Goal: Task Accomplishment & Management: Manage account settings

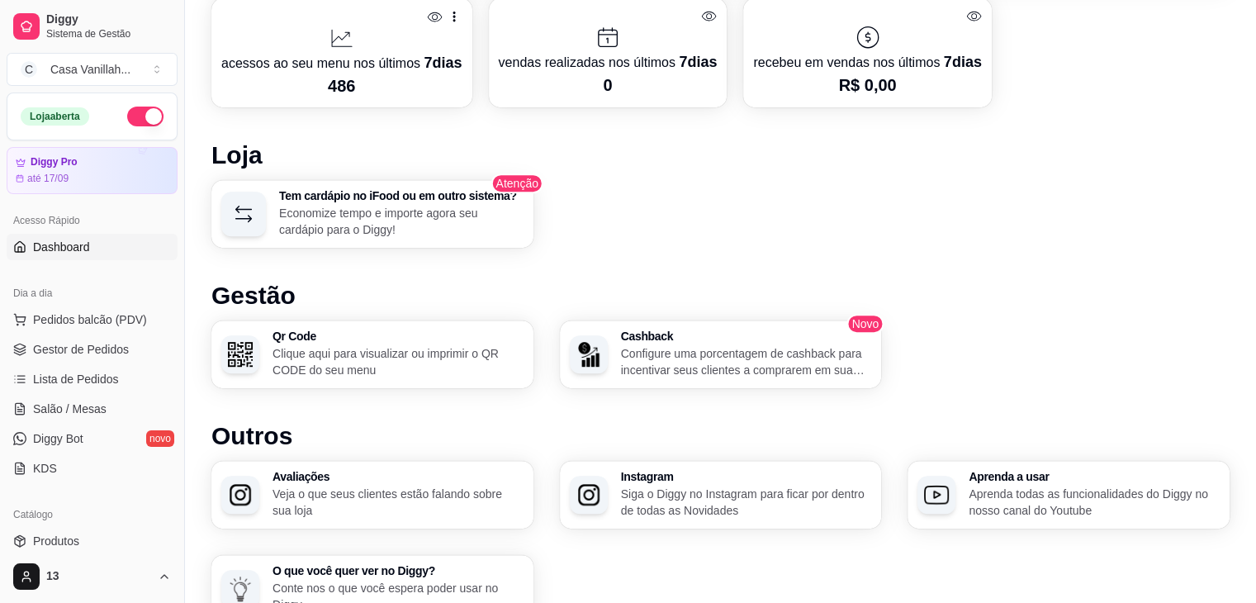
scroll to position [867, 0]
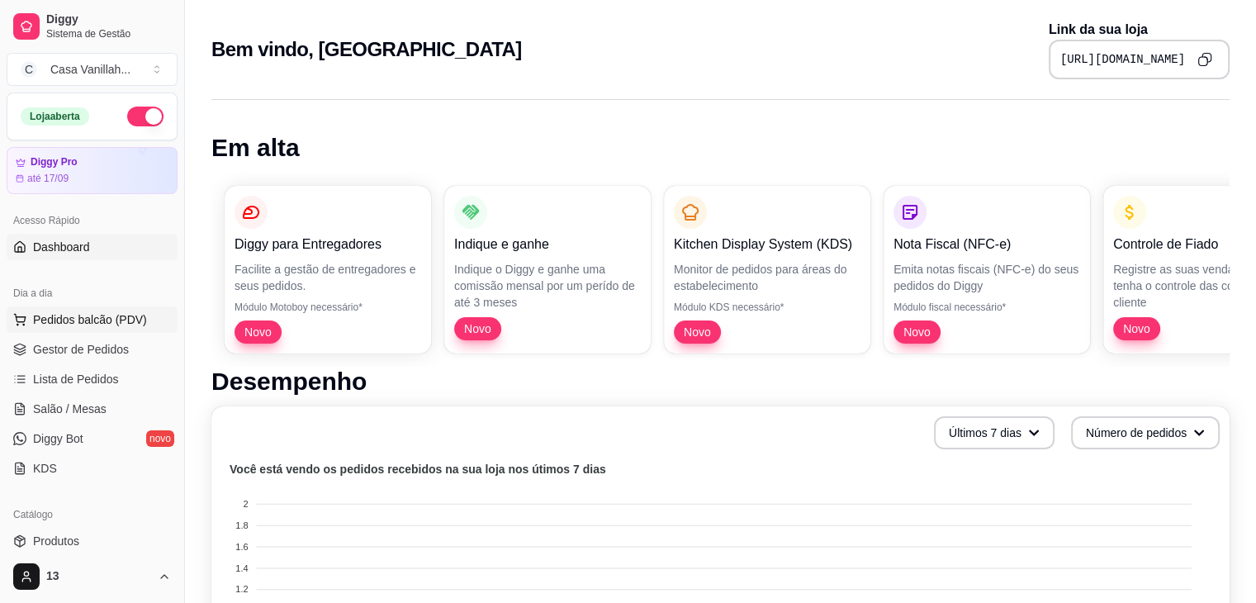
click at [65, 319] on span "Pedidos balcão (PDV)" at bounding box center [90, 319] width 114 height 17
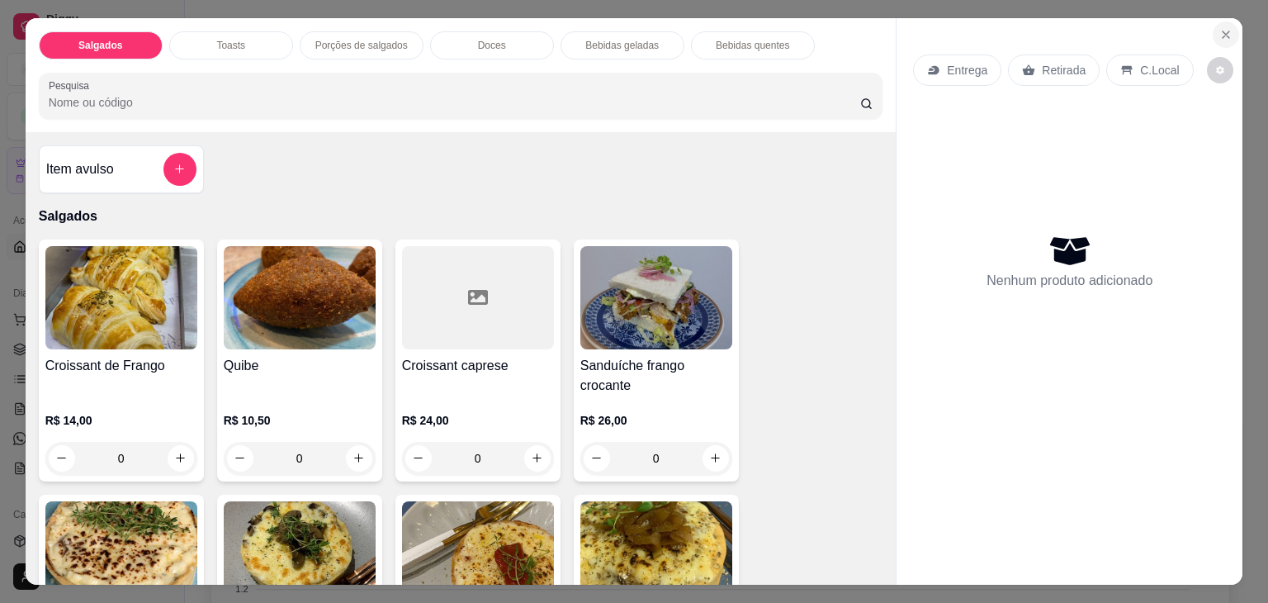
click at [1222, 28] on icon "Close" at bounding box center [1225, 34] width 13 height 13
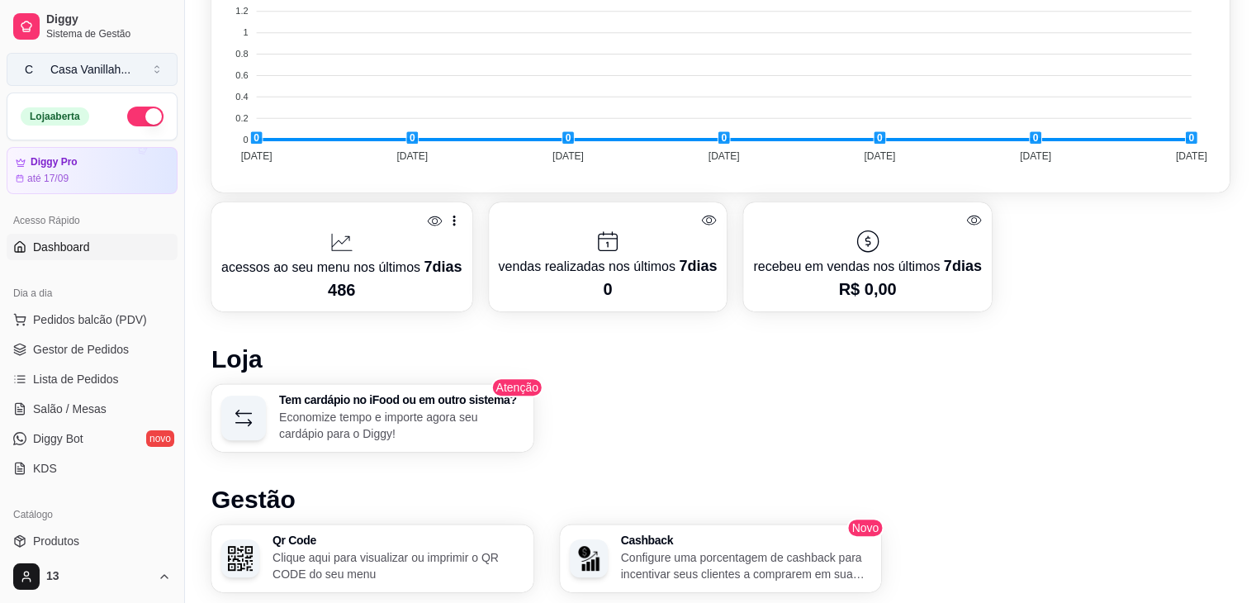
click at [64, 79] on button "C Casa Vanillah ..." at bounding box center [92, 69] width 171 height 33
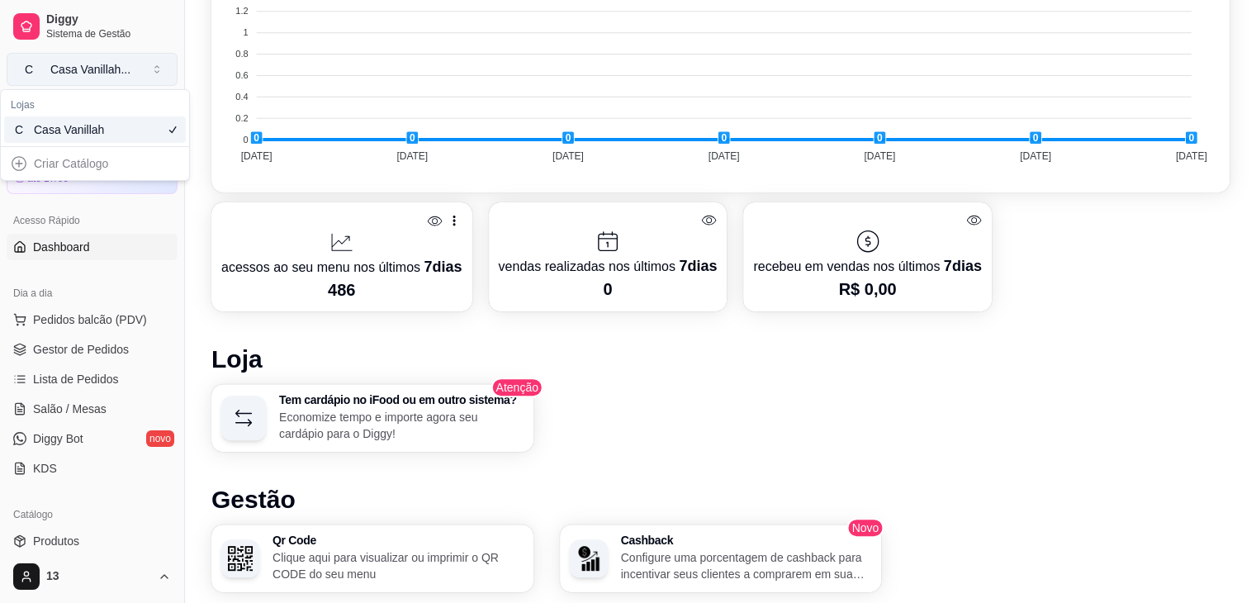
click at [64, 79] on button "C Casa Vanillah ..." at bounding box center [92, 69] width 171 height 33
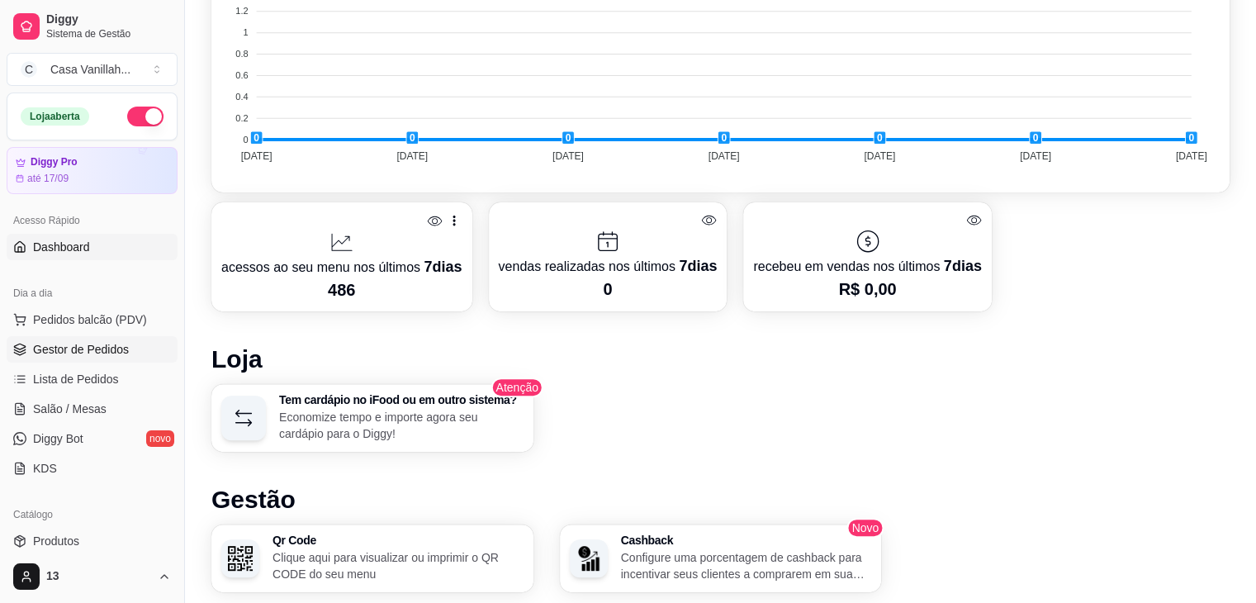
click at [84, 347] on span "Gestor de Pedidos" at bounding box center [81, 349] width 96 height 17
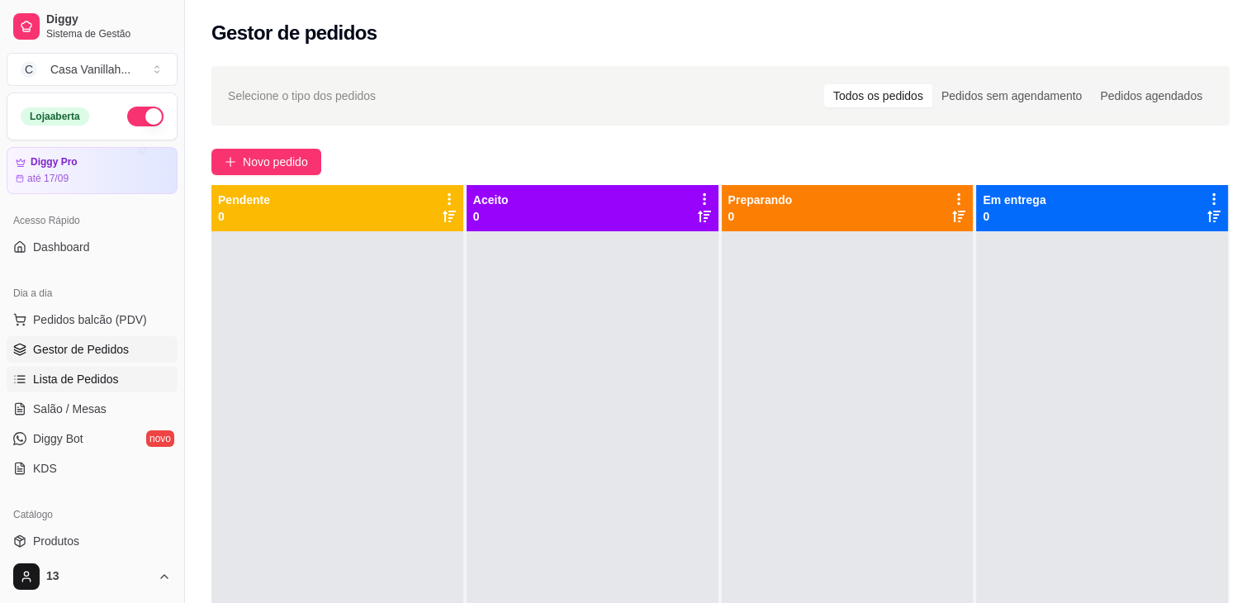
click at [57, 376] on span "Lista de Pedidos" at bounding box center [76, 379] width 86 height 17
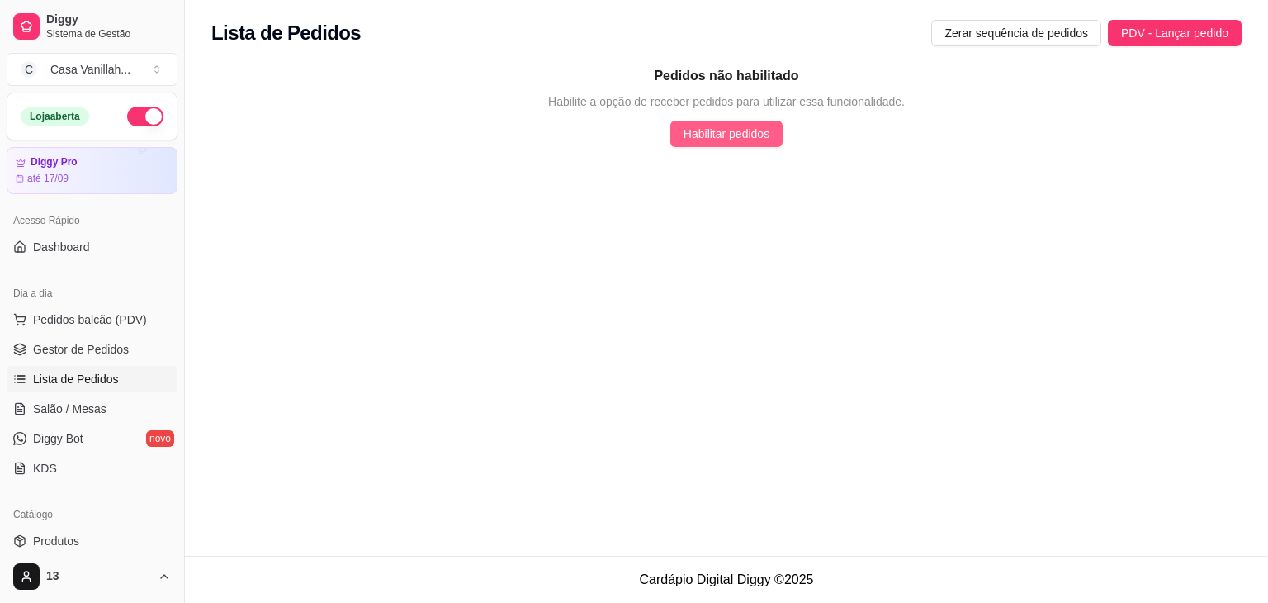
click at [740, 132] on span "Habilitar pedidos" at bounding box center [727, 134] width 86 height 18
click at [85, 317] on span "Pedidos balcão (PDV)" at bounding box center [90, 319] width 114 height 17
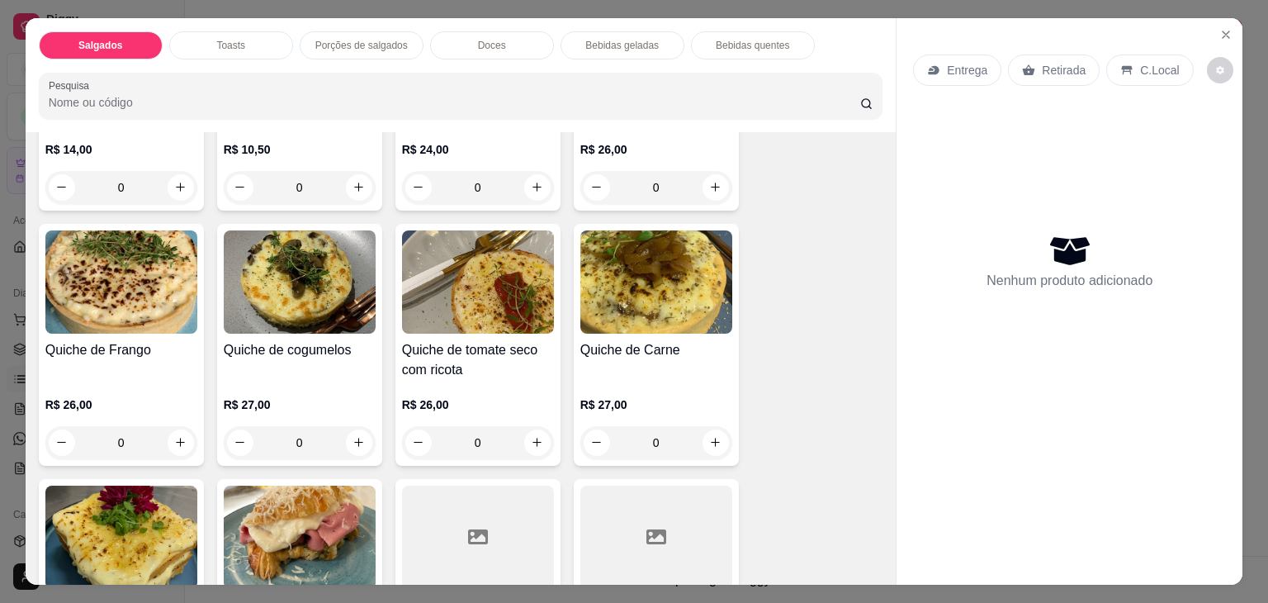
scroll to position [330, 0]
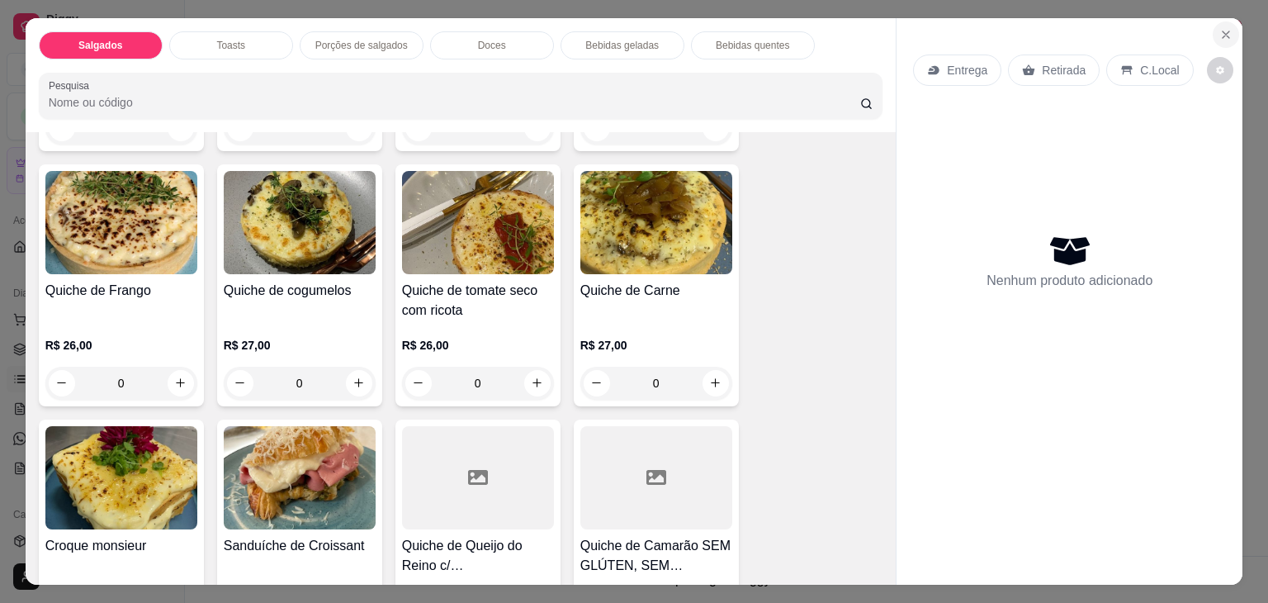
click at [1222, 28] on icon "Close" at bounding box center [1225, 34] width 13 height 13
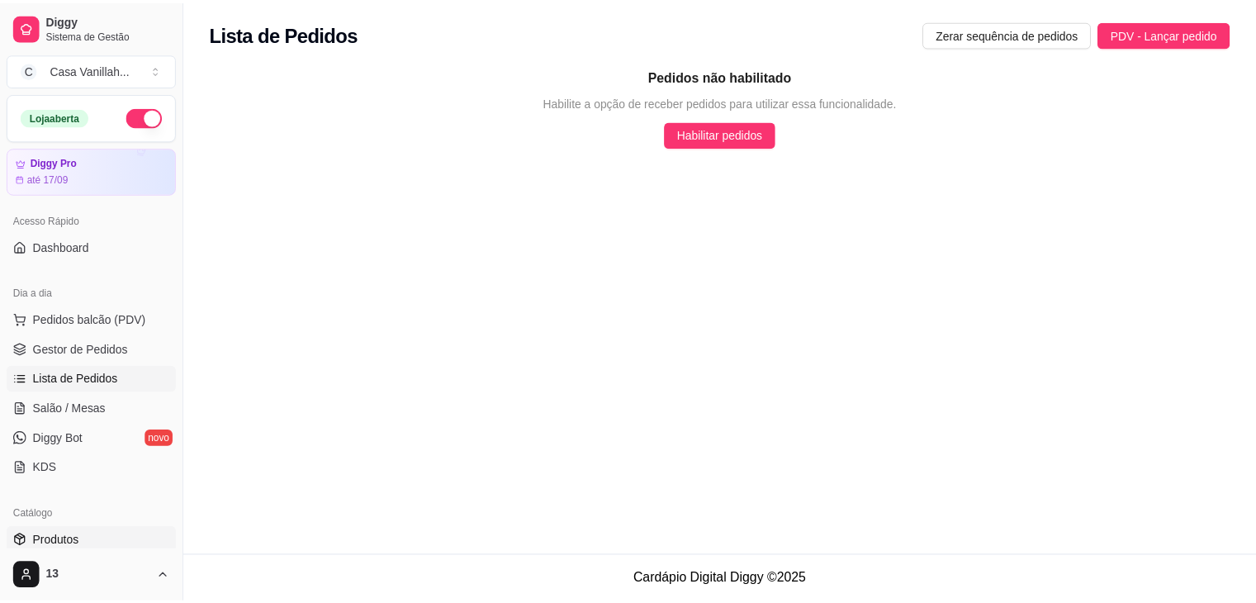
scroll to position [83, 0]
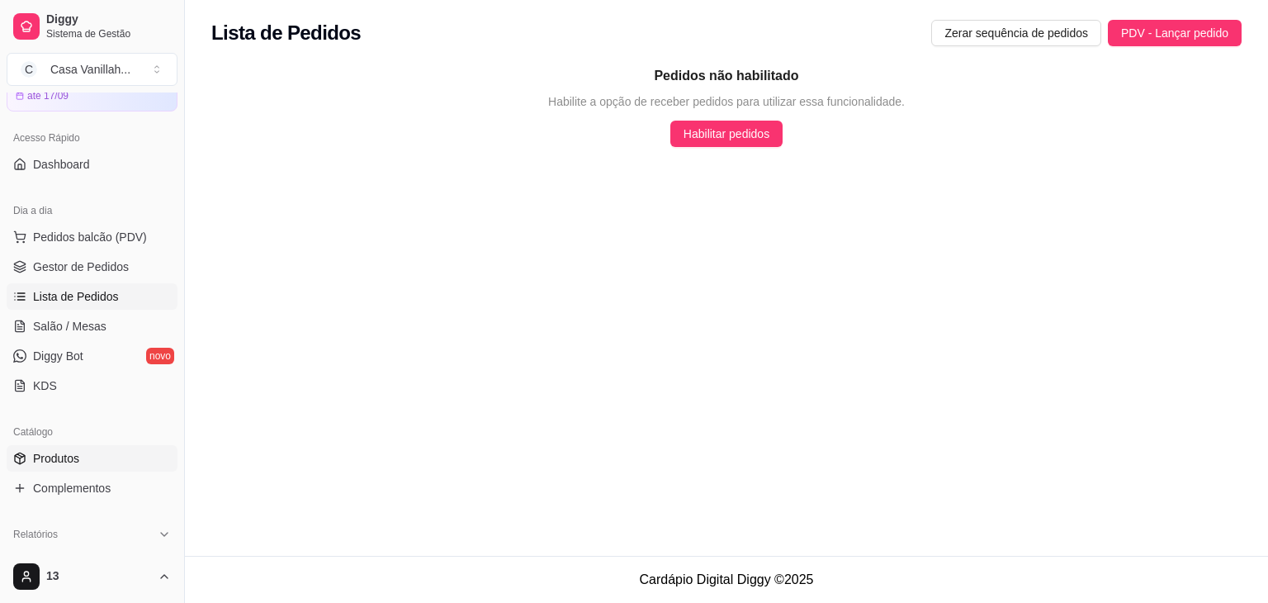
click at [76, 455] on span "Produtos" at bounding box center [56, 458] width 46 height 17
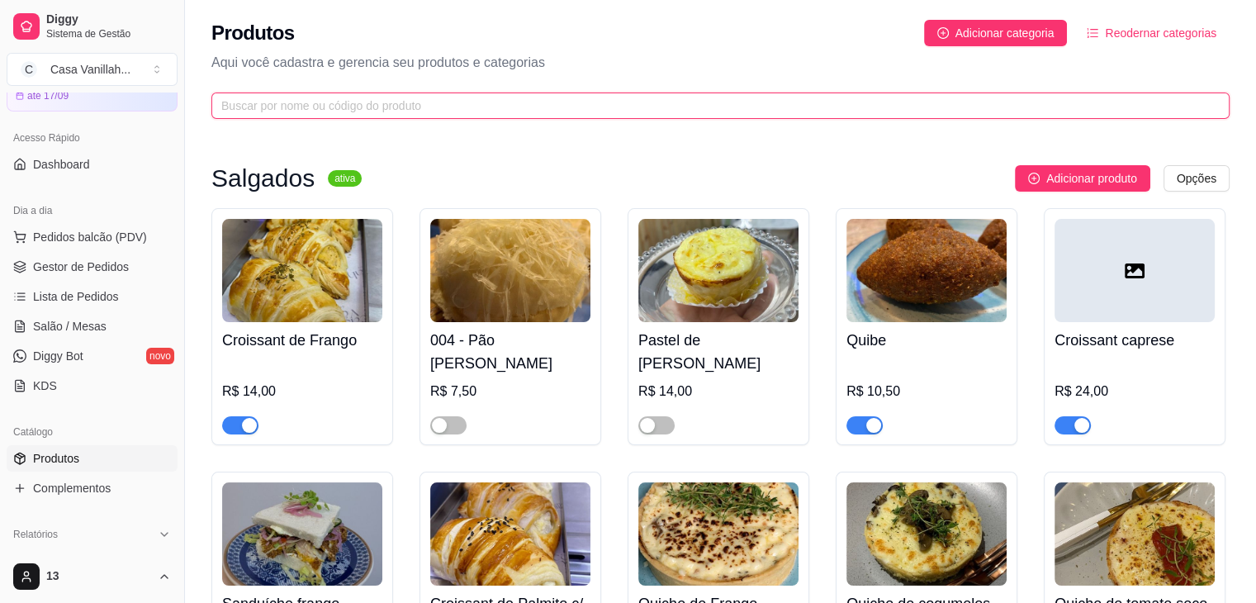
click at [485, 102] on input "text" at bounding box center [713, 106] width 985 height 18
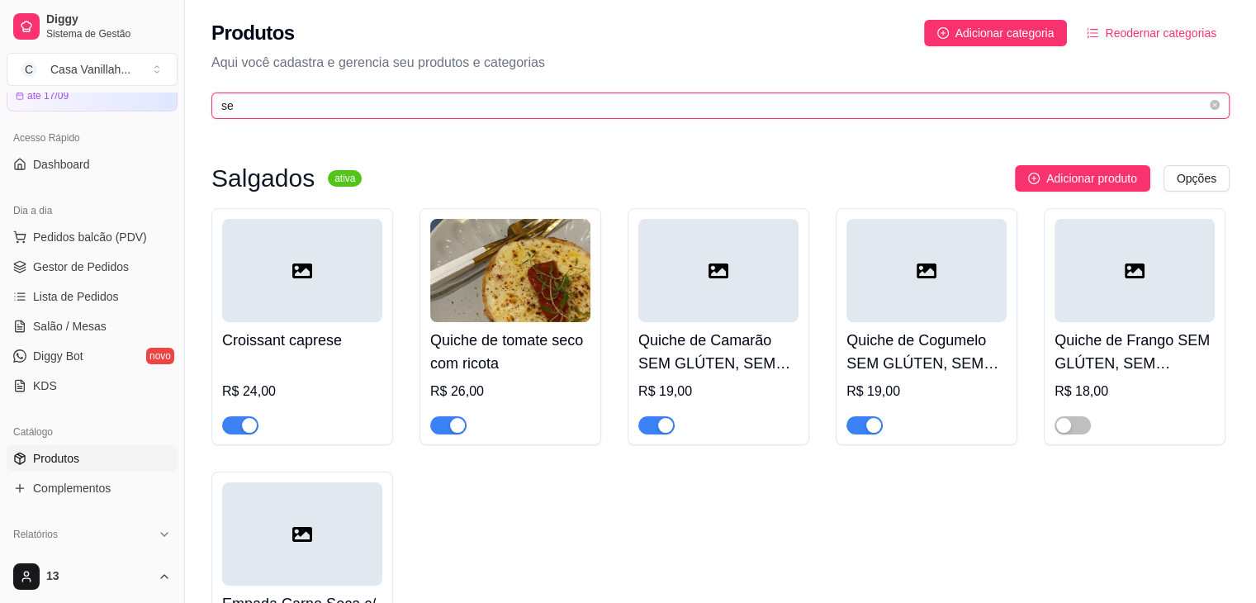
type input "s"
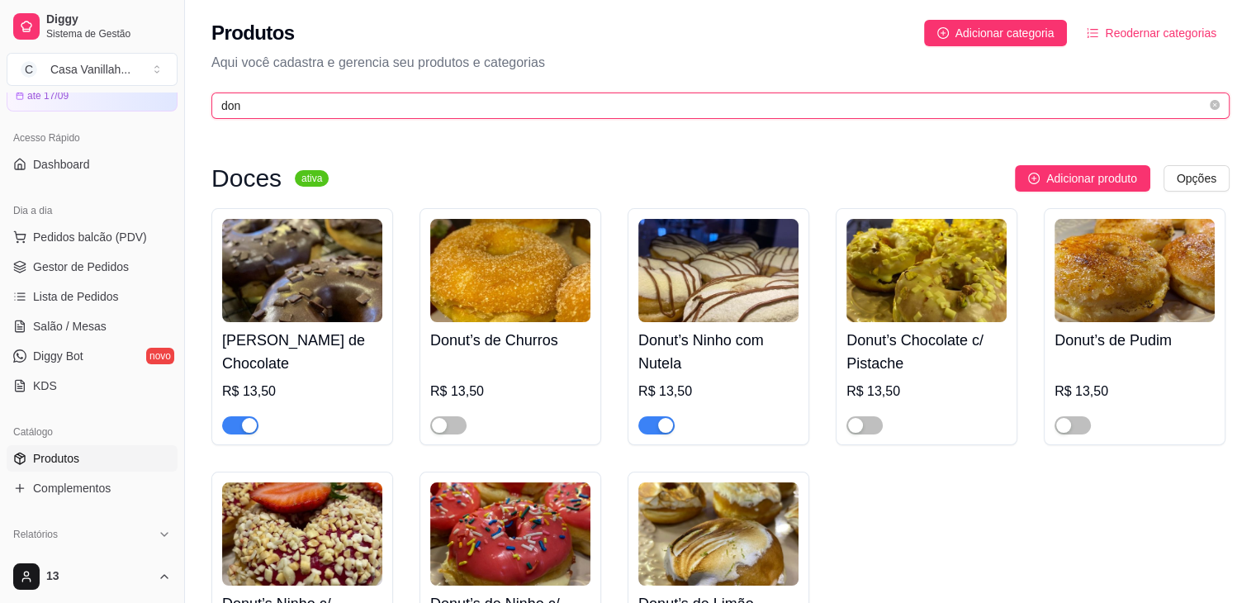
click at [405, 111] on input "don" at bounding box center [713, 106] width 985 height 18
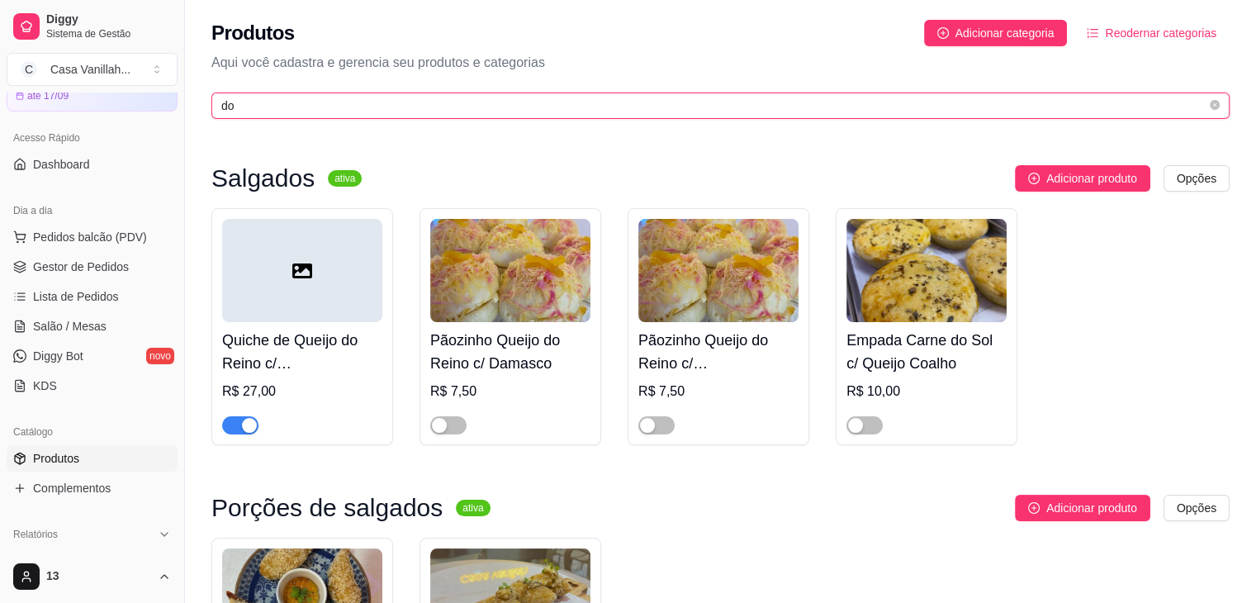
type input "d"
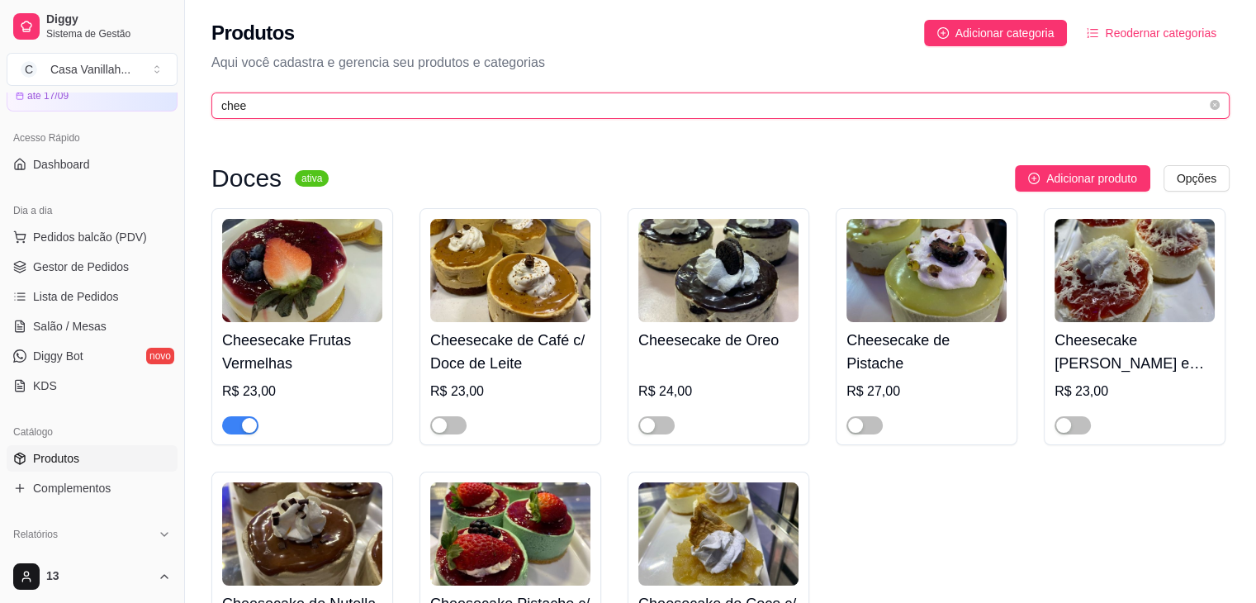
click at [352, 100] on input "chee" at bounding box center [713, 106] width 985 height 18
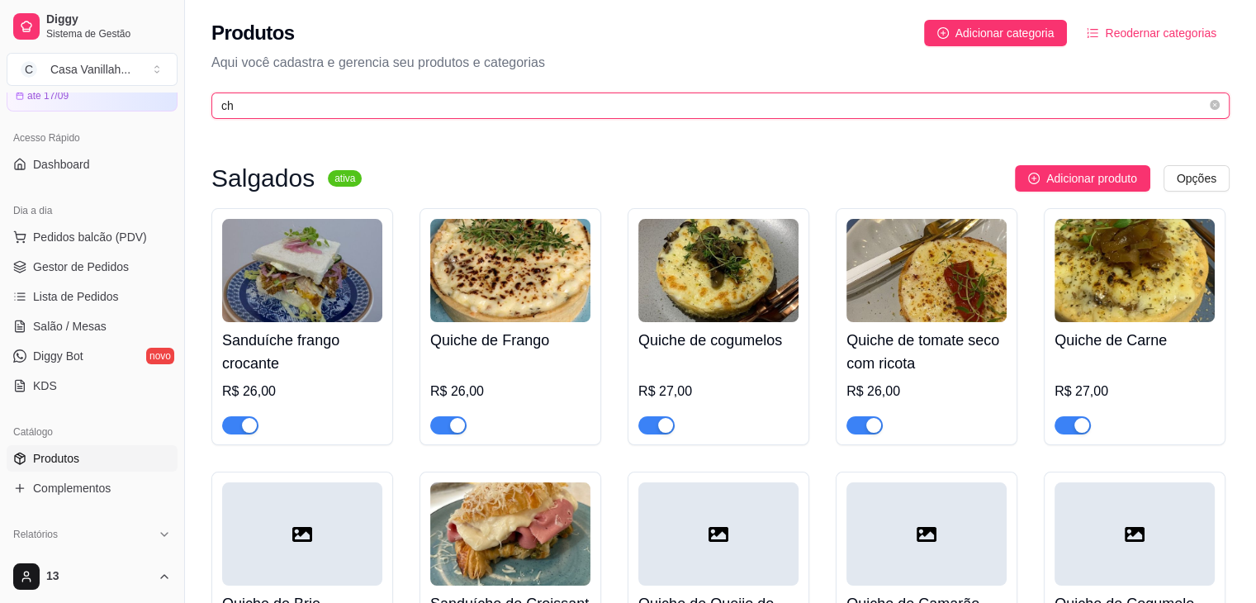
type input "c"
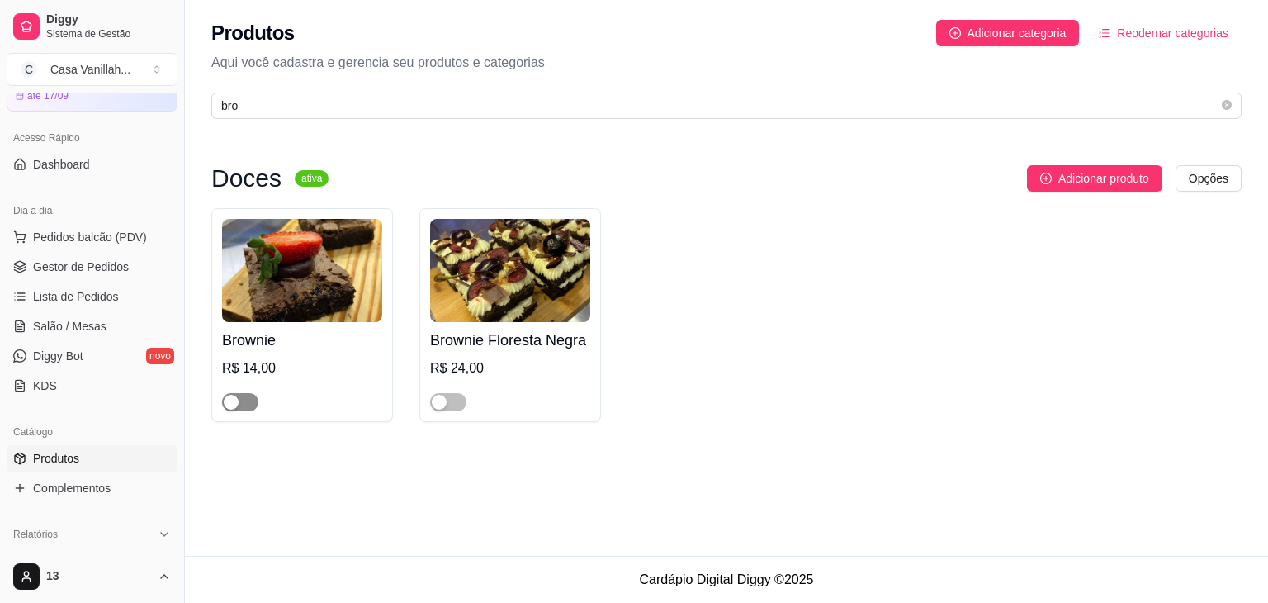
click at [242, 407] on span "button" at bounding box center [240, 402] width 36 height 18
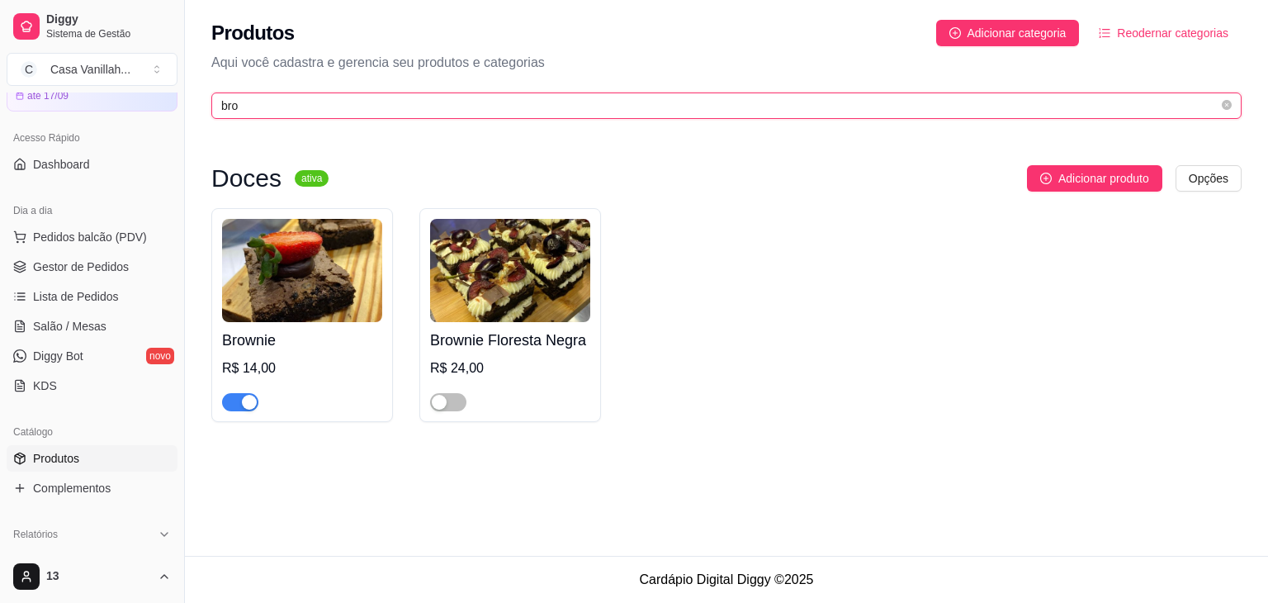
click at [315, 109] on input "bro" at bounding box center [719, 106] width 997 height 18
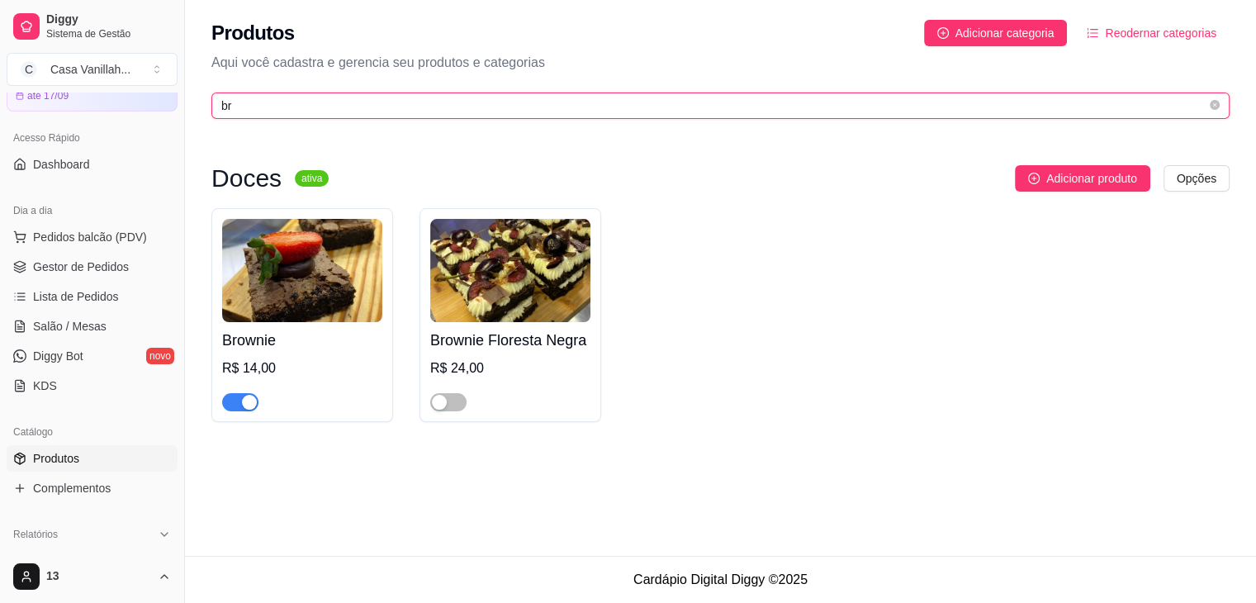
type input "b"
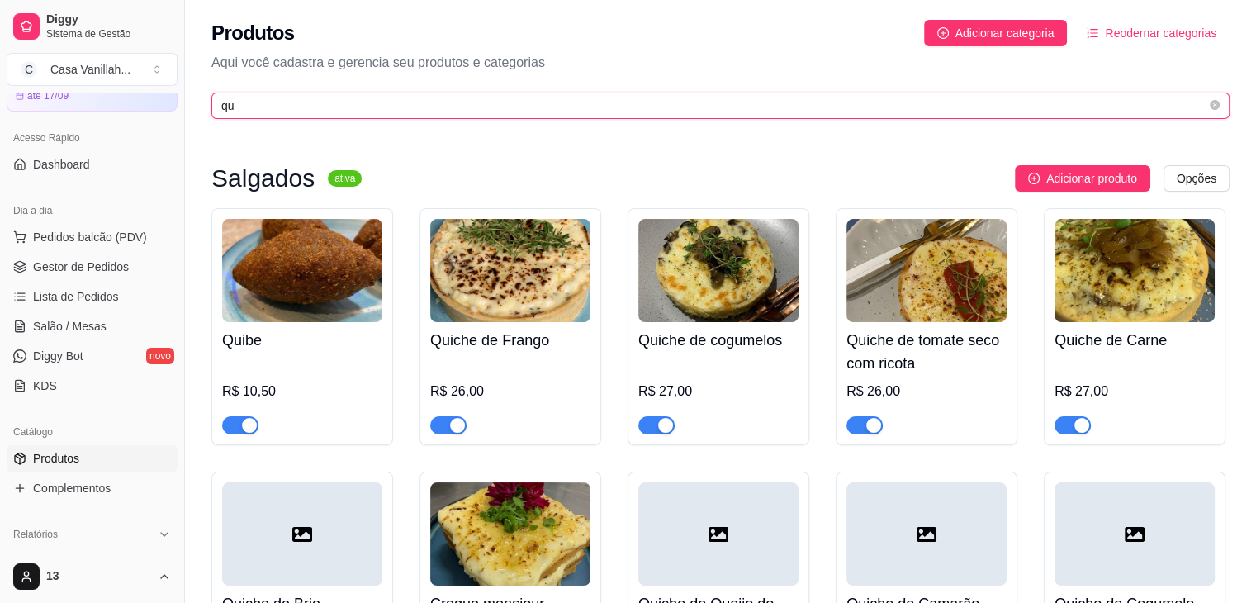
type input "q"
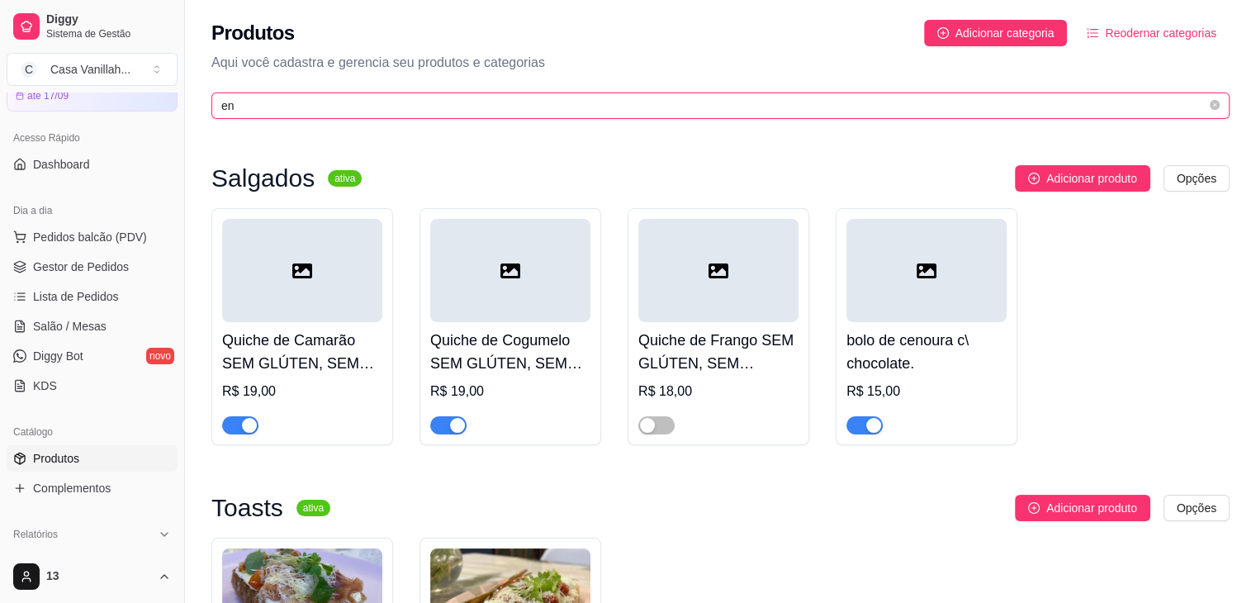
type input "e"
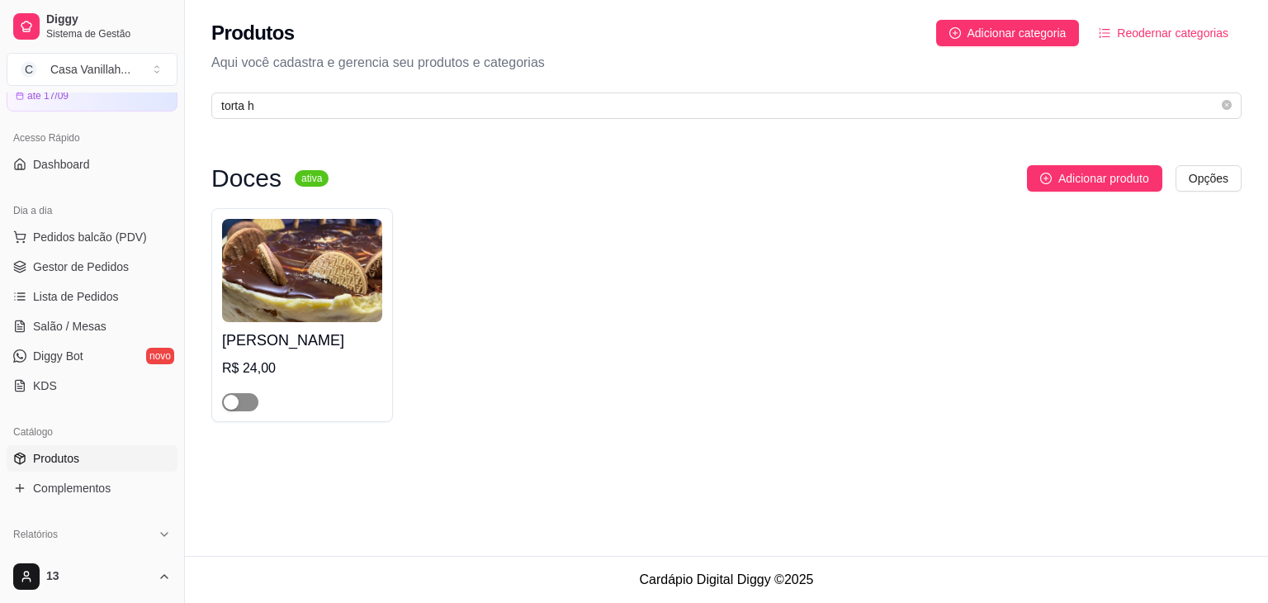
click at [235, 404] on div "button" at bounding box center [231, 402] width 15 height 15
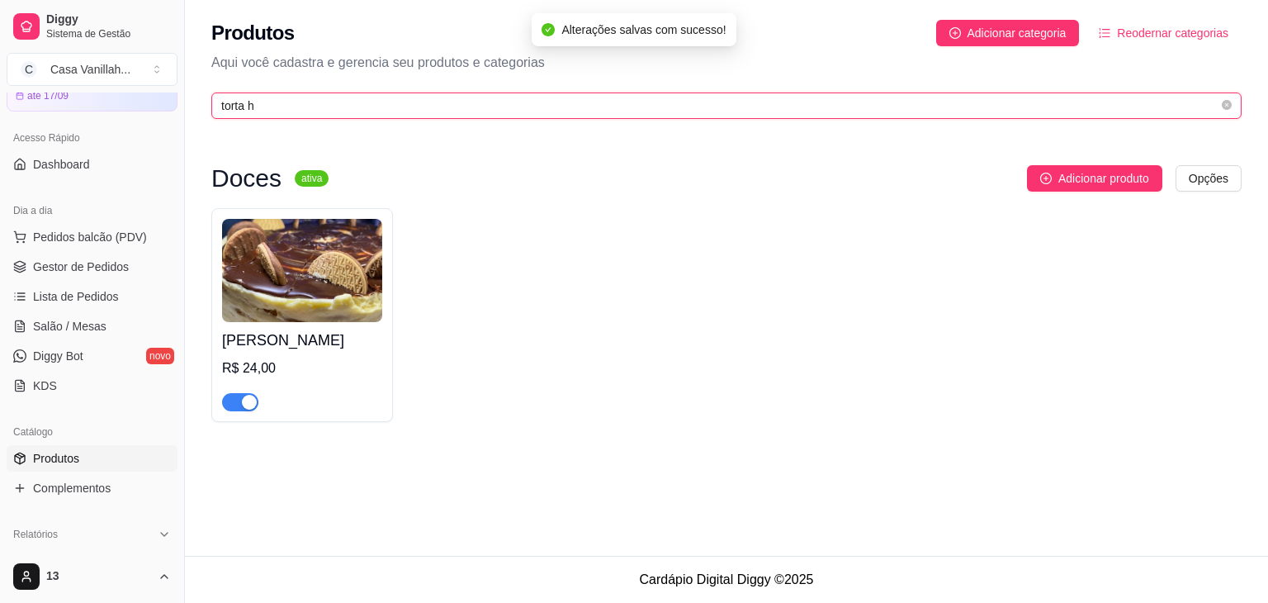
click at [299, 107] on input "torta h" at bounding box center [719, 106] width 997 height 18
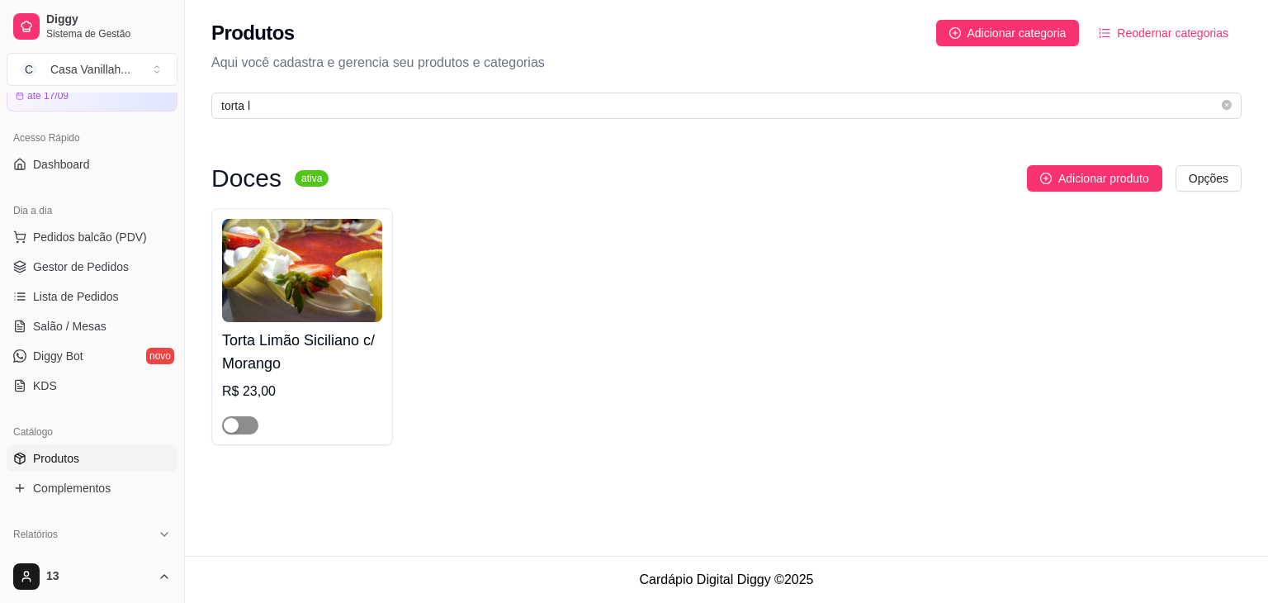
click at [234, 423] on div "button" at bounding box center [231, 425] width 15 height 15
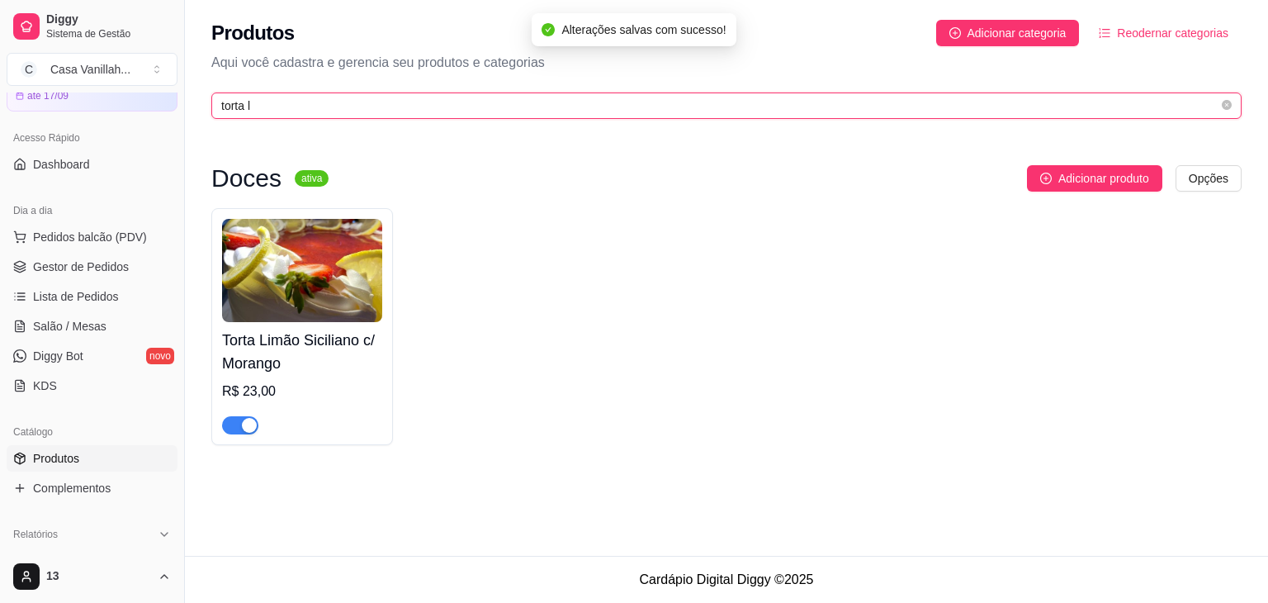
click at [323, 109] on input "torta l" at bounding box center [719, 106] width 997 height 18
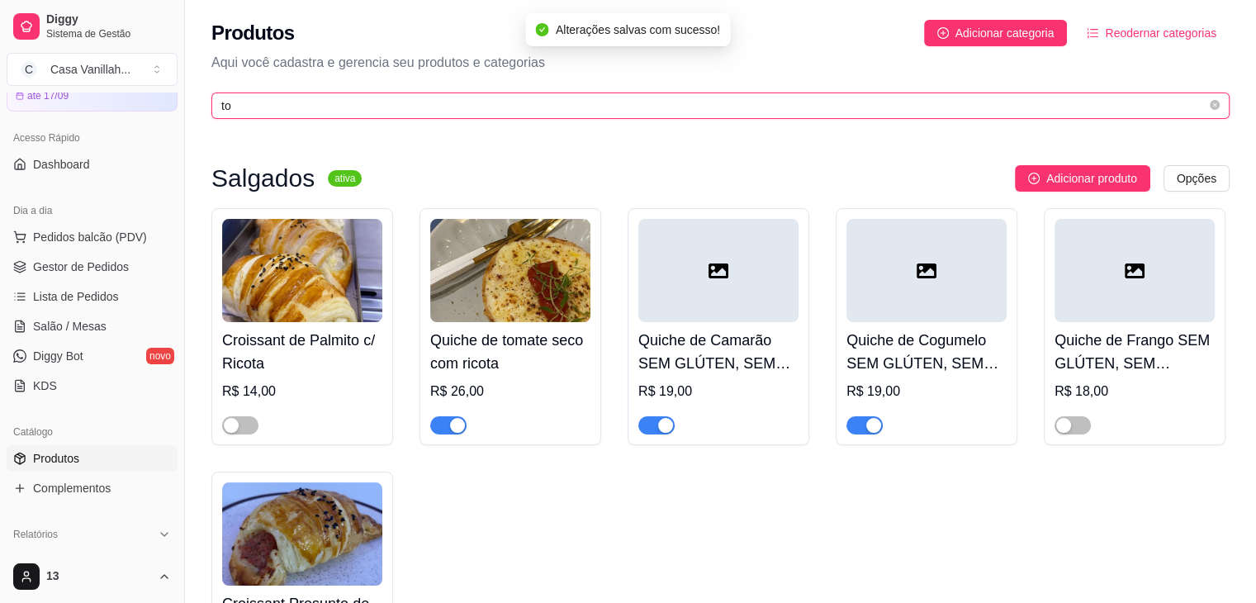
type input "t"
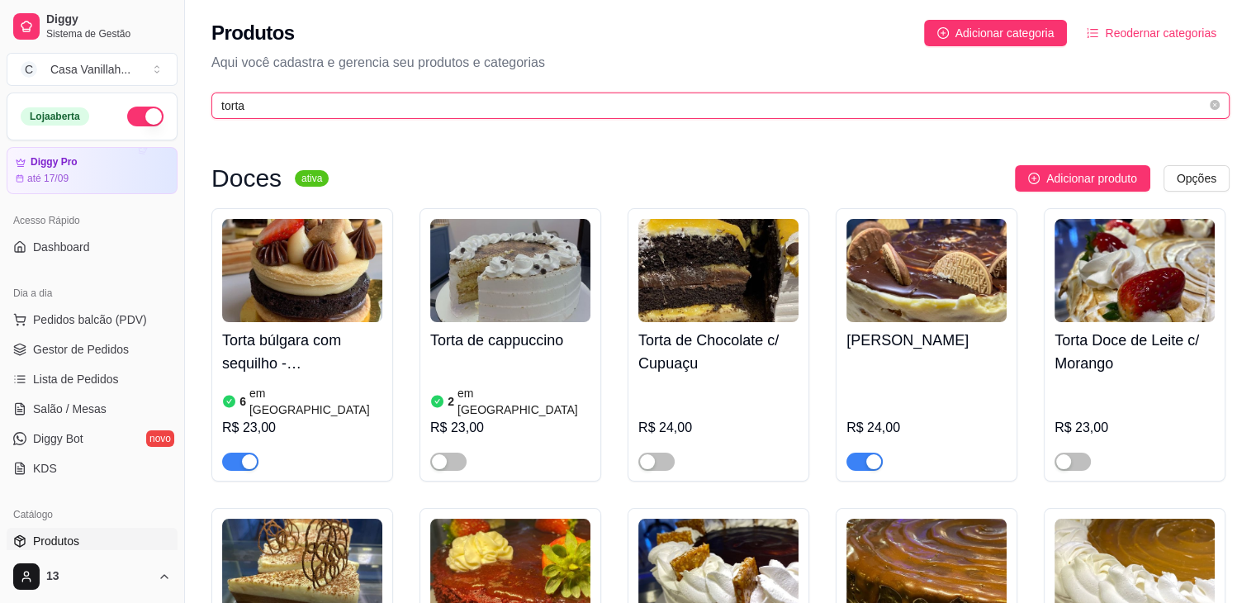
click at [426, 110] on input "torta" at bounding box center [713, 106] width 985 height 18
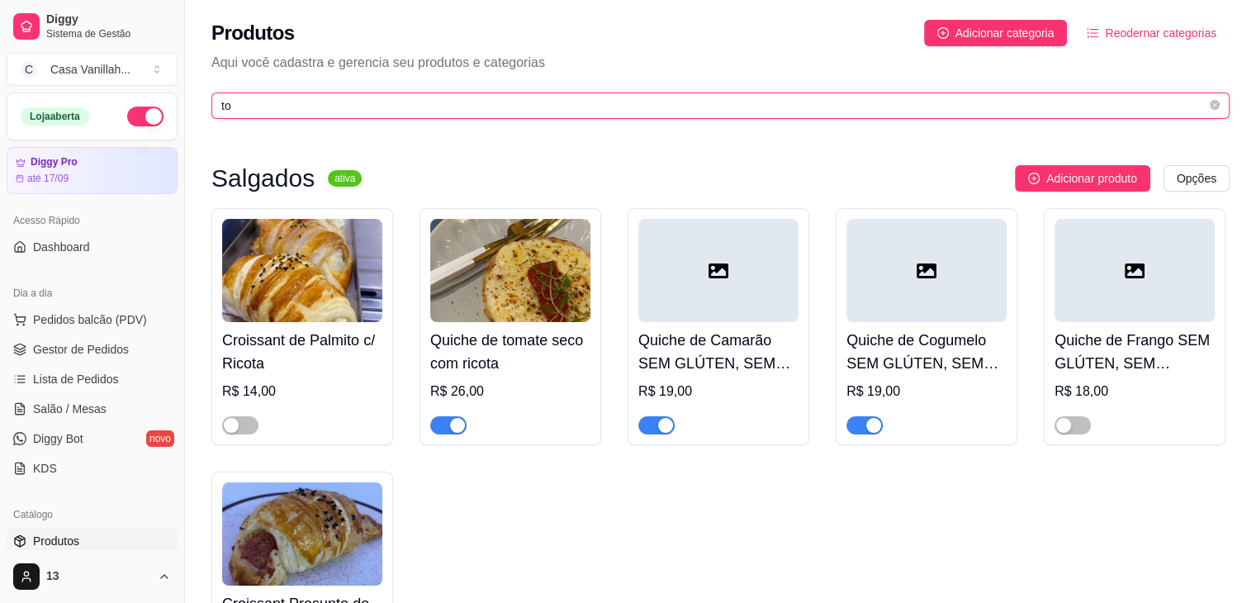
type input "t"
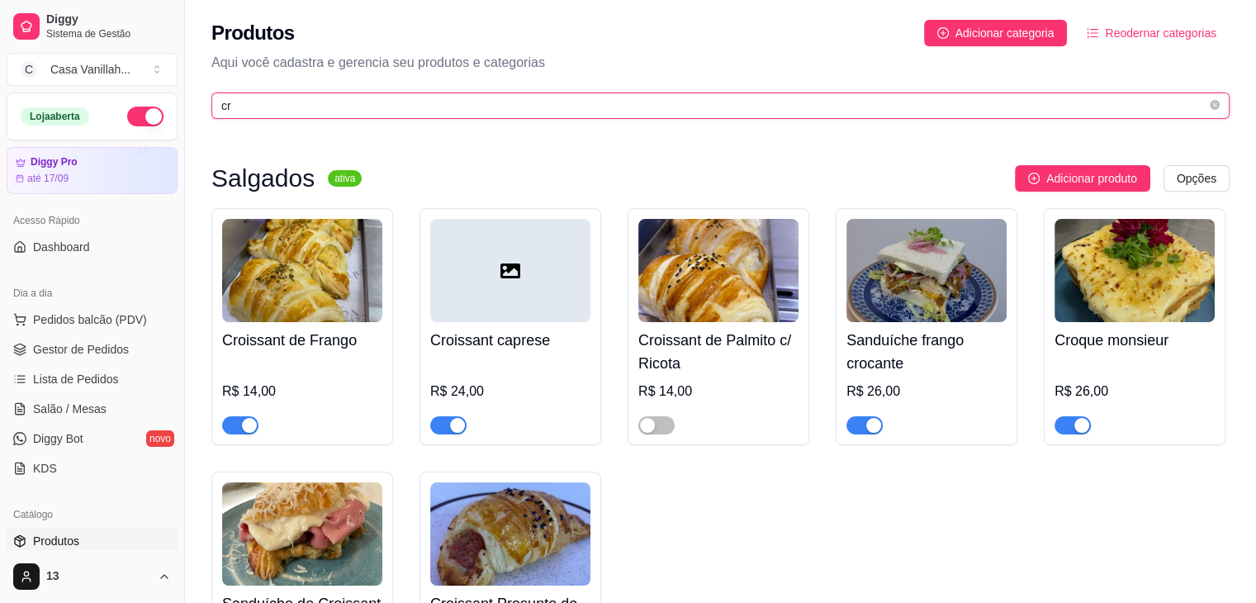
type input "c"
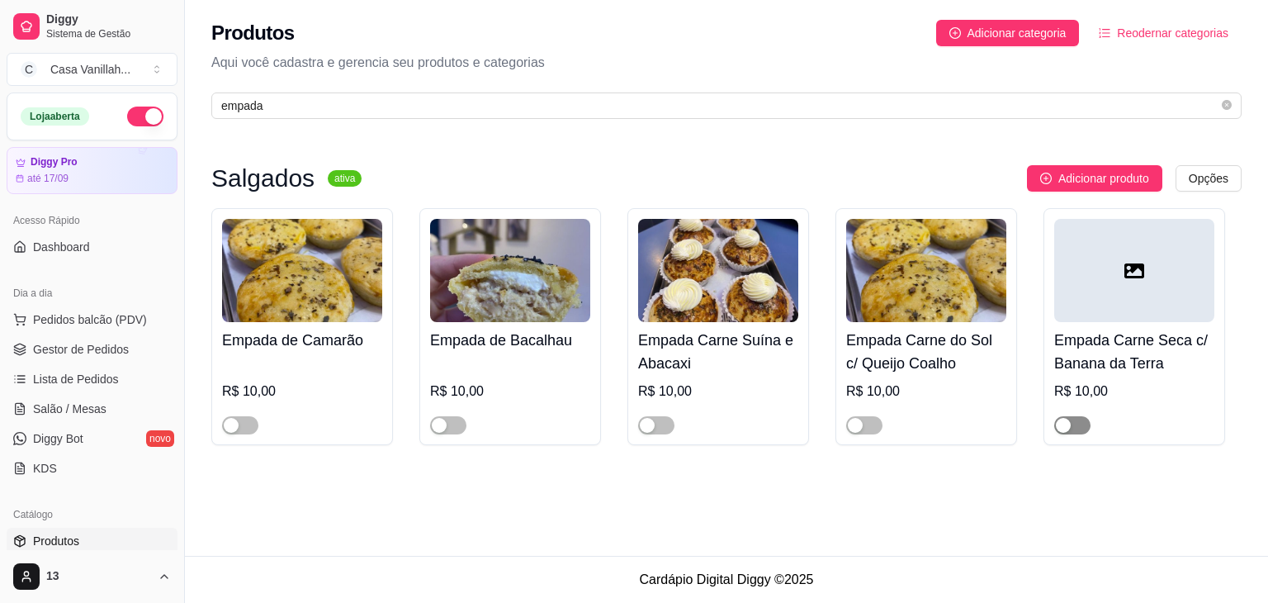
click at [1067, 427] on div "button" at bounding box center [1063, 425] width 15 height 15
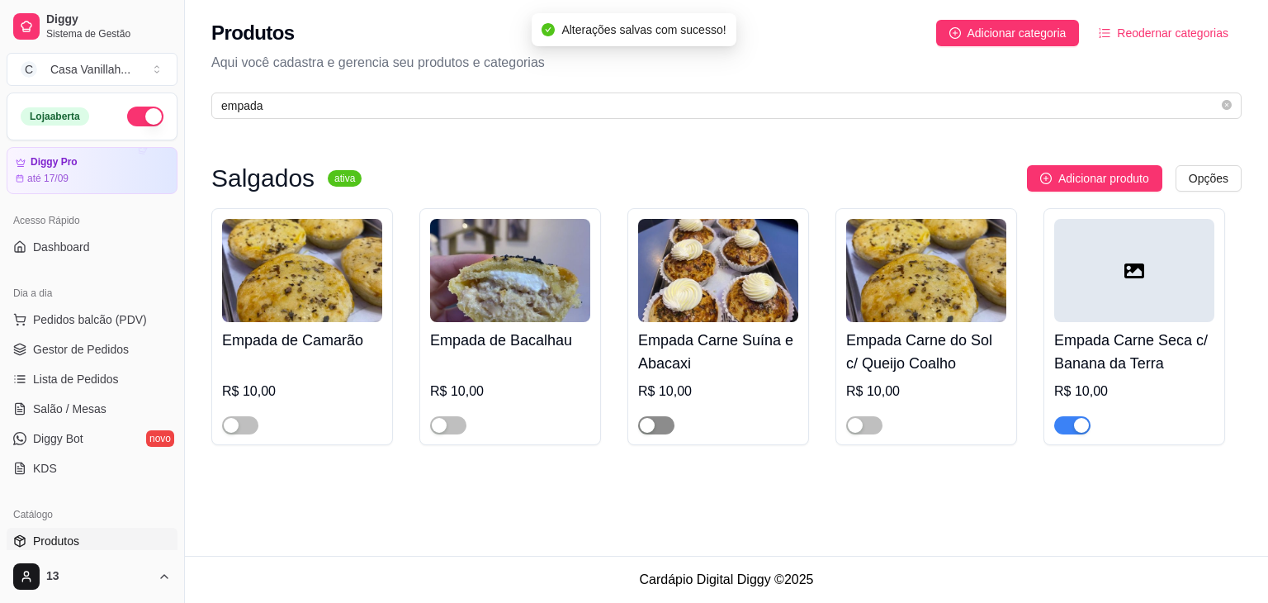
click at [648, 427] on div "button" at bounding box center [647, 425] width 15 height 15
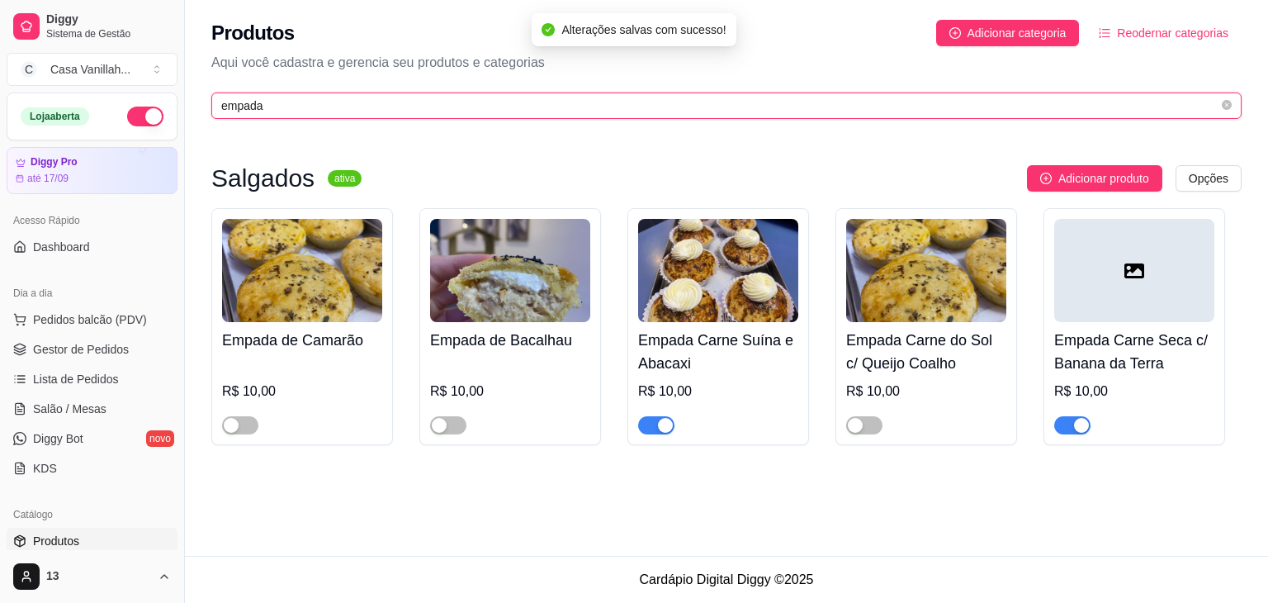
drag, startPoint x: 297, startPoint y: 111, endPoint x: 272, endPoint y: 81, distance: 38.7
click at [294, 103] on input "empada" at bounding box center [719, 106] width 997 height 18
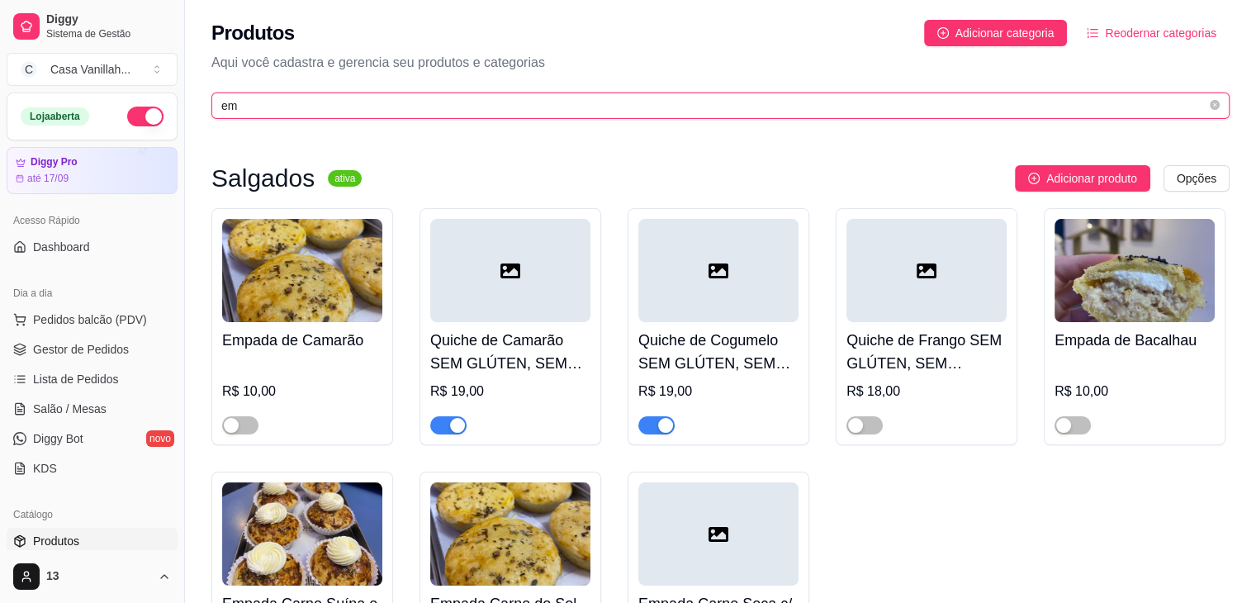
type input "e"
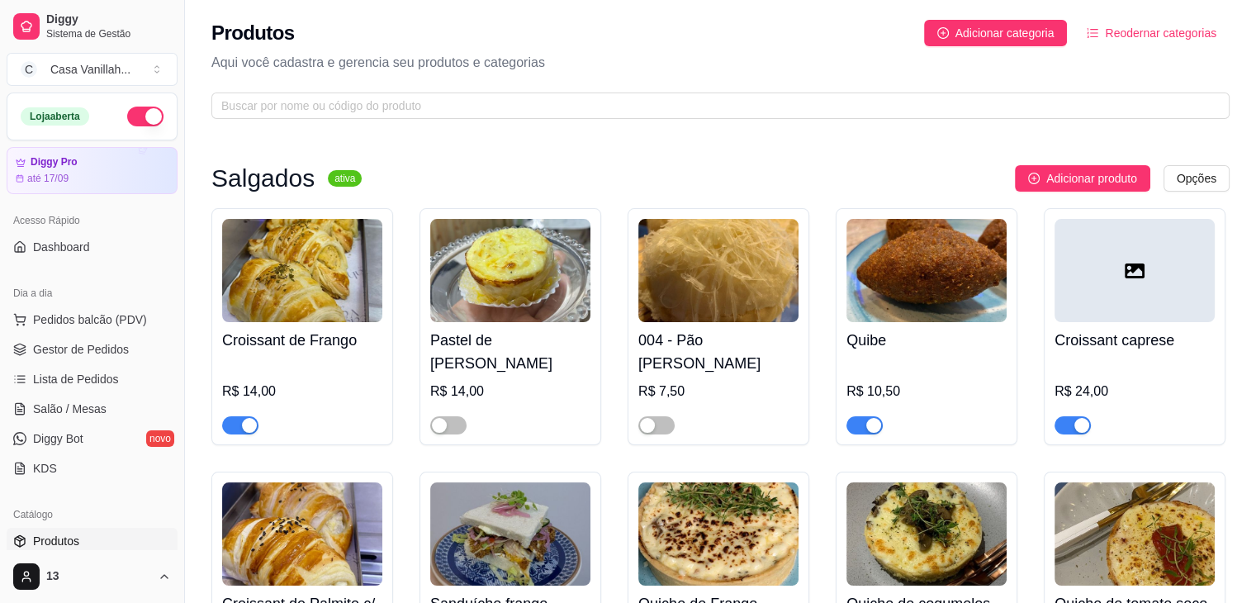
click at [703, 45] on div "Produtos Adicionar categoria Reodernar categorias" at bounding box center [720, 33] width 1018 height 26
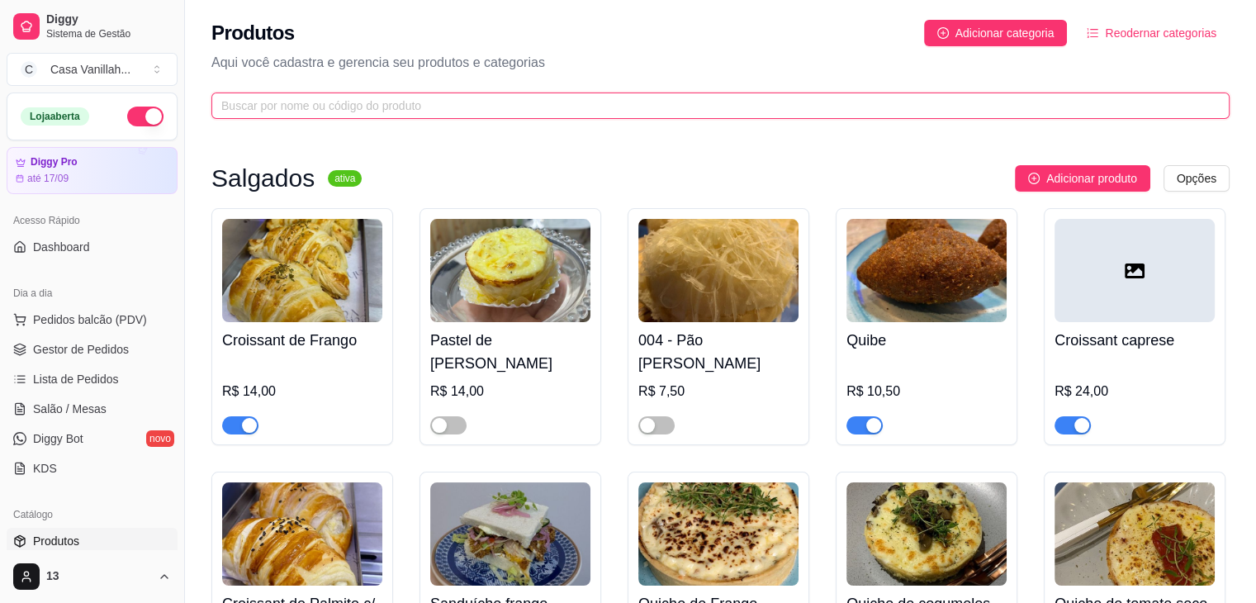
click at [467, 102] on input "text" at bounding box center [713, 106] width 985 height 18
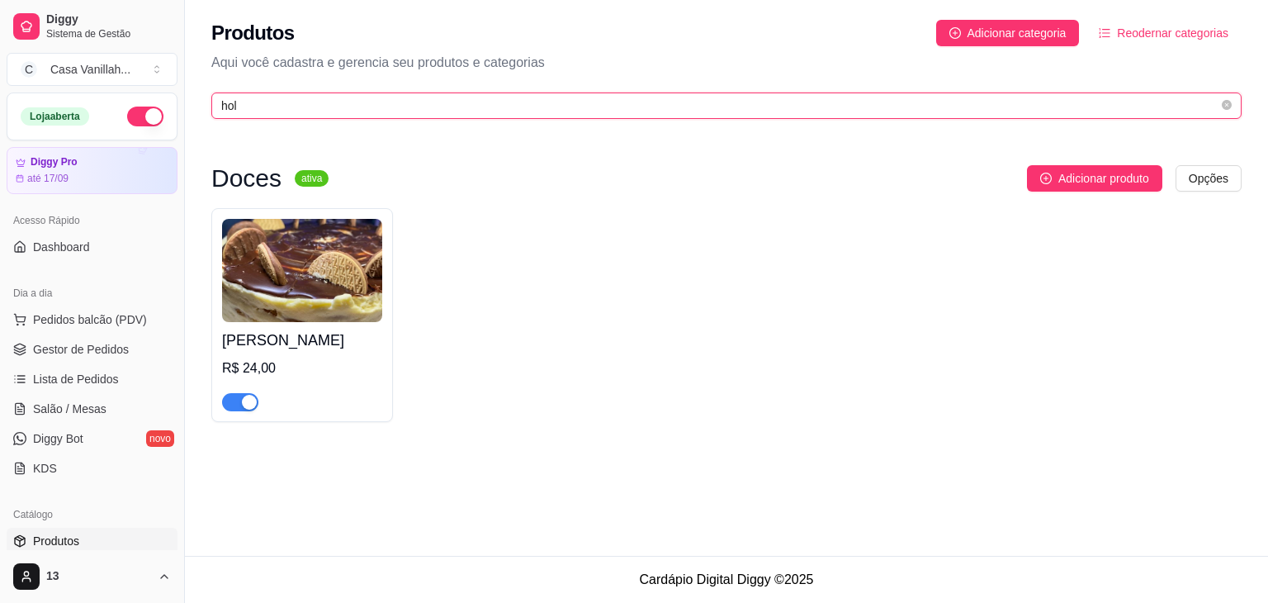
click at [400, 112] on input "hol" at bounding box center [719, 106] width 997 height 18
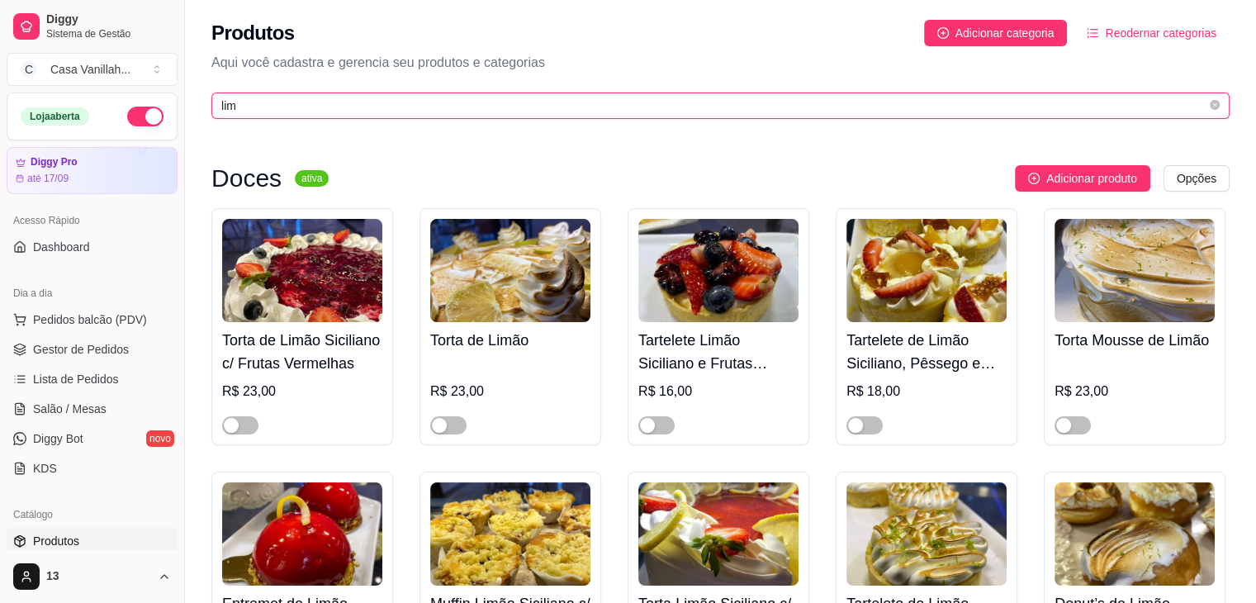
type input "lim"
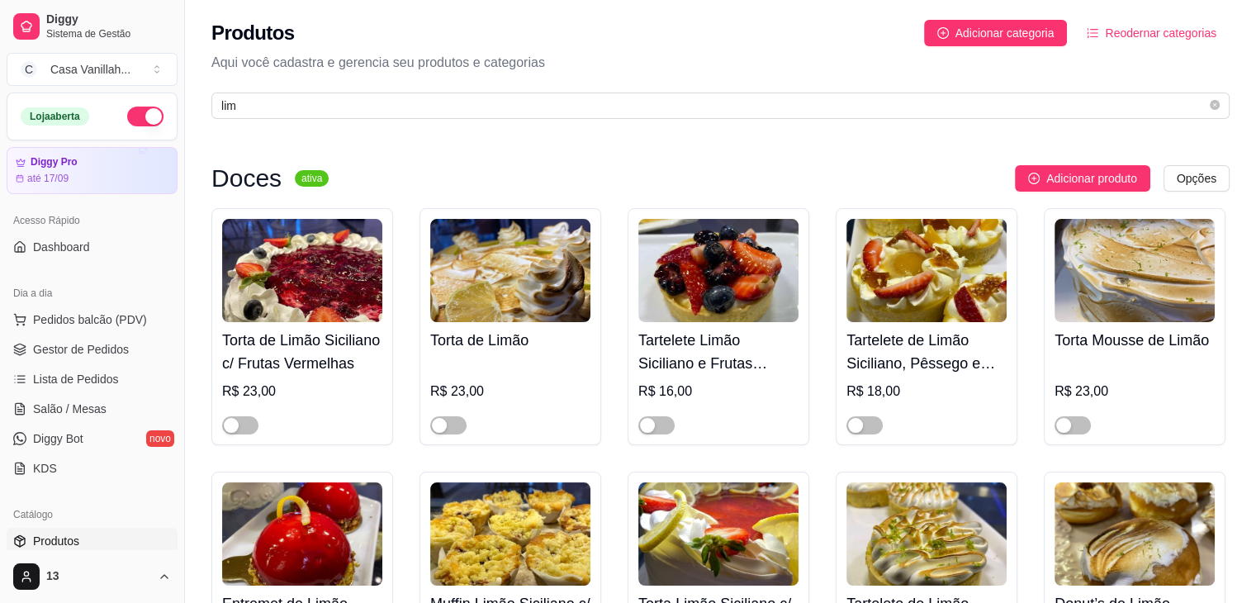
click at [313, 261] on img at bounding box center [302, 270] width 160 height 103
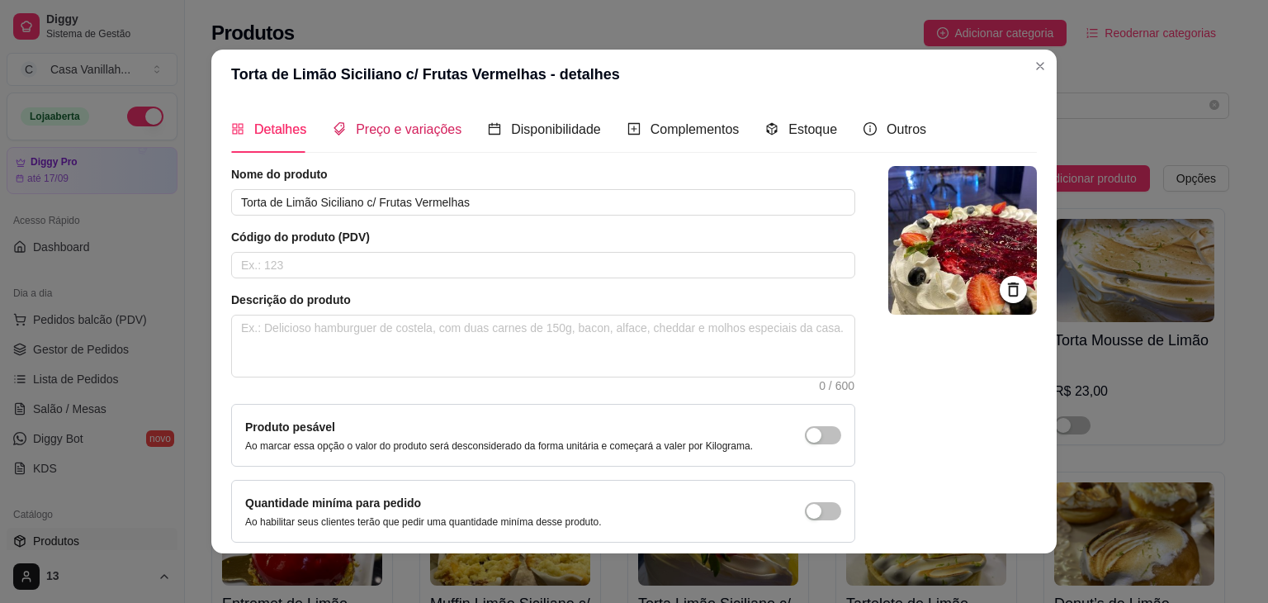
click at [358, 132] on span "Preço e variações" at bounding box center [409, 129] width 106 height 14
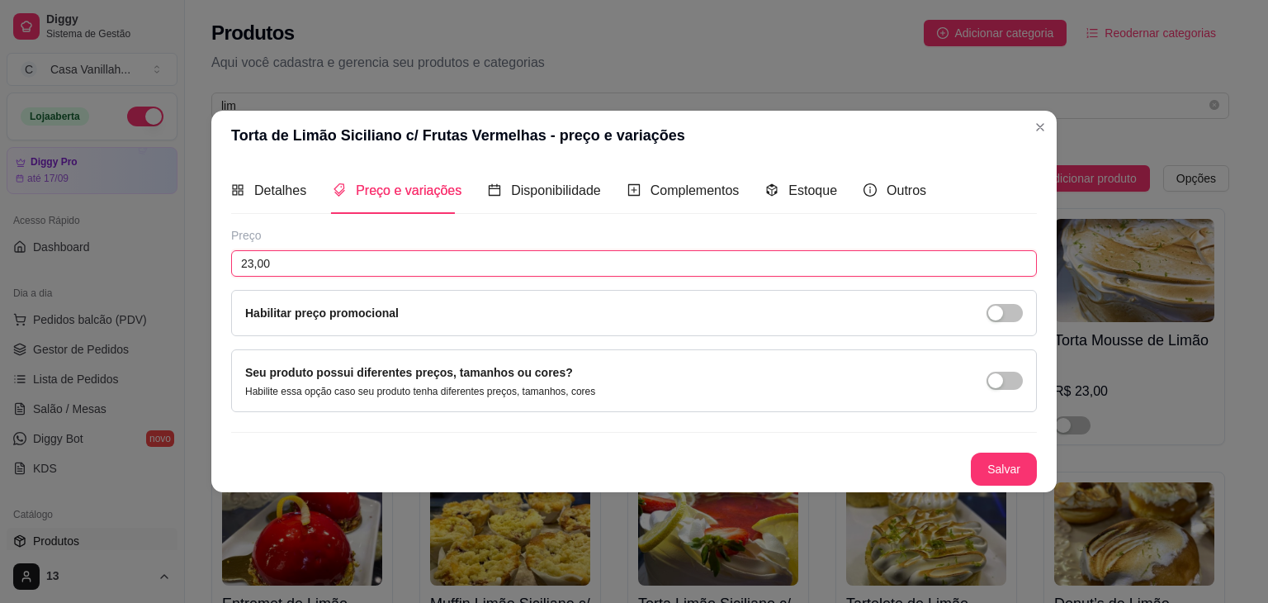
click at [290, 267] on input "23,00" at bounding box center [634, 263] width 806 height 26
type input "0,00"
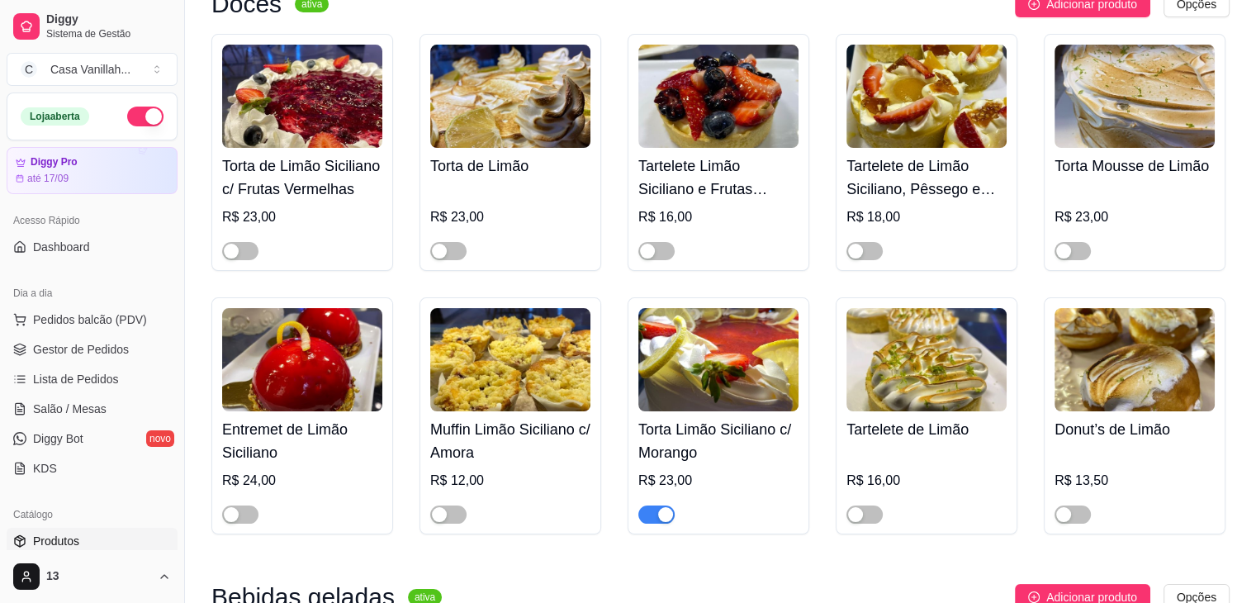
scroll to position [330, 0]
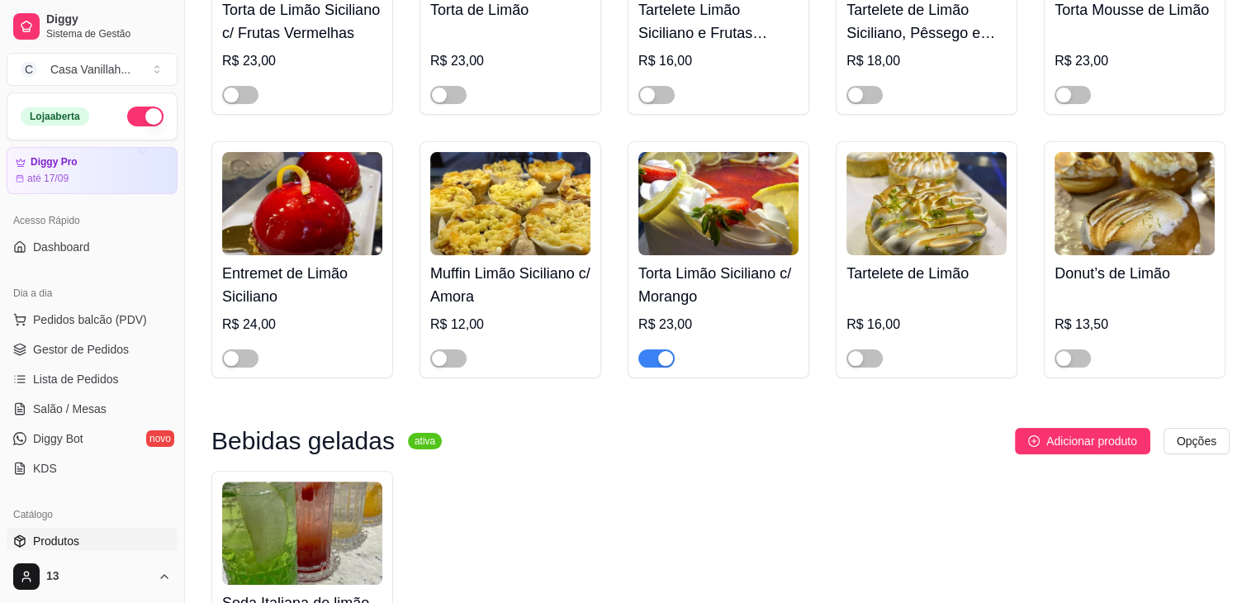
click at [677, 359] on div at bounding box center [718, 350] width 160 height 33
click at [660, 361] on div "button" at bounding box center [665, 358] width 15 height 15
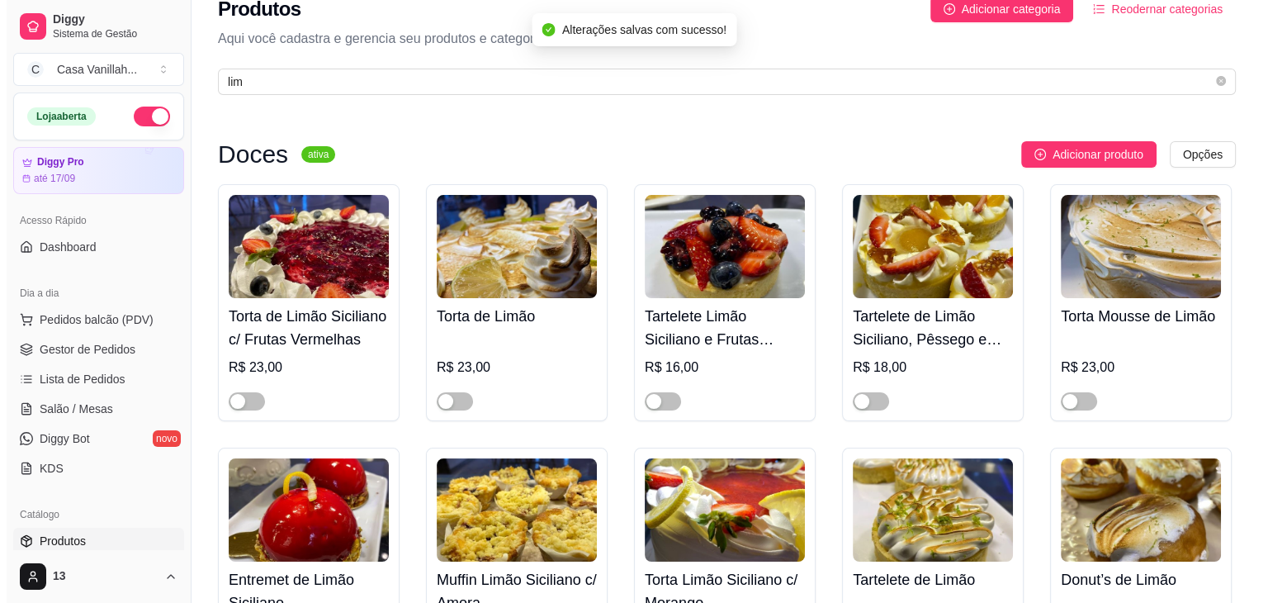
scroll to position [0, 0]
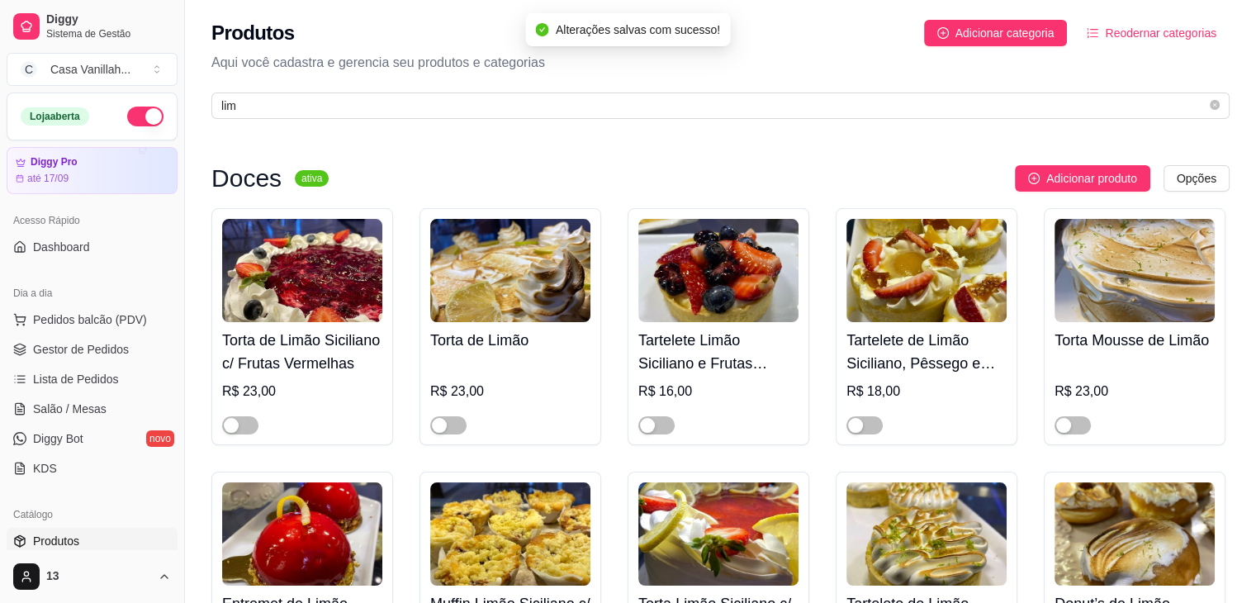
click at [273, 272] on img at bounding box center [302, 270] width 160 height 103
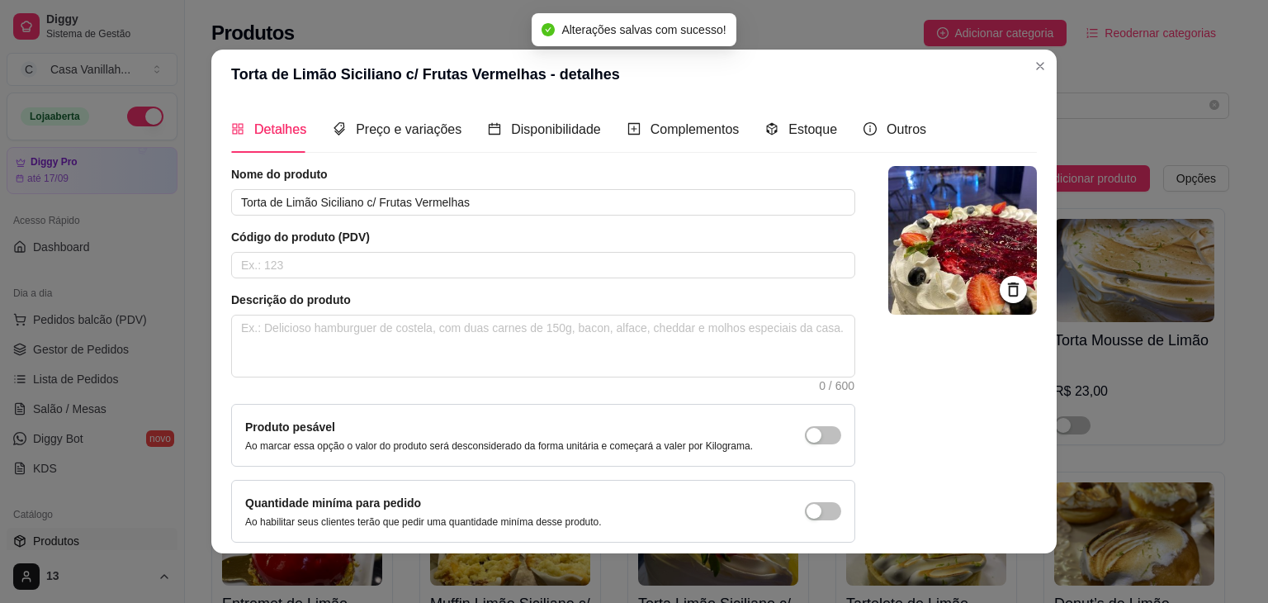
click at [380, 140] on div "Preço e variações" at bounding box center [397, 129] width 129 height 47
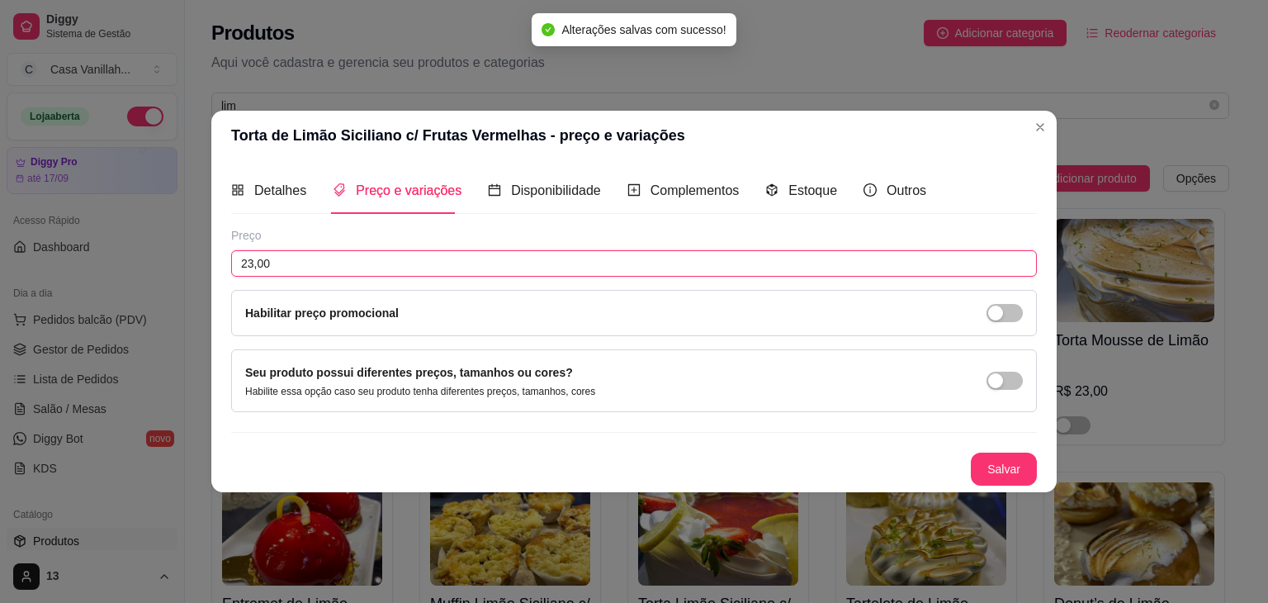
click at [286, 268] on input "23,00" at bounding box center [634, 263] width 806 height 26
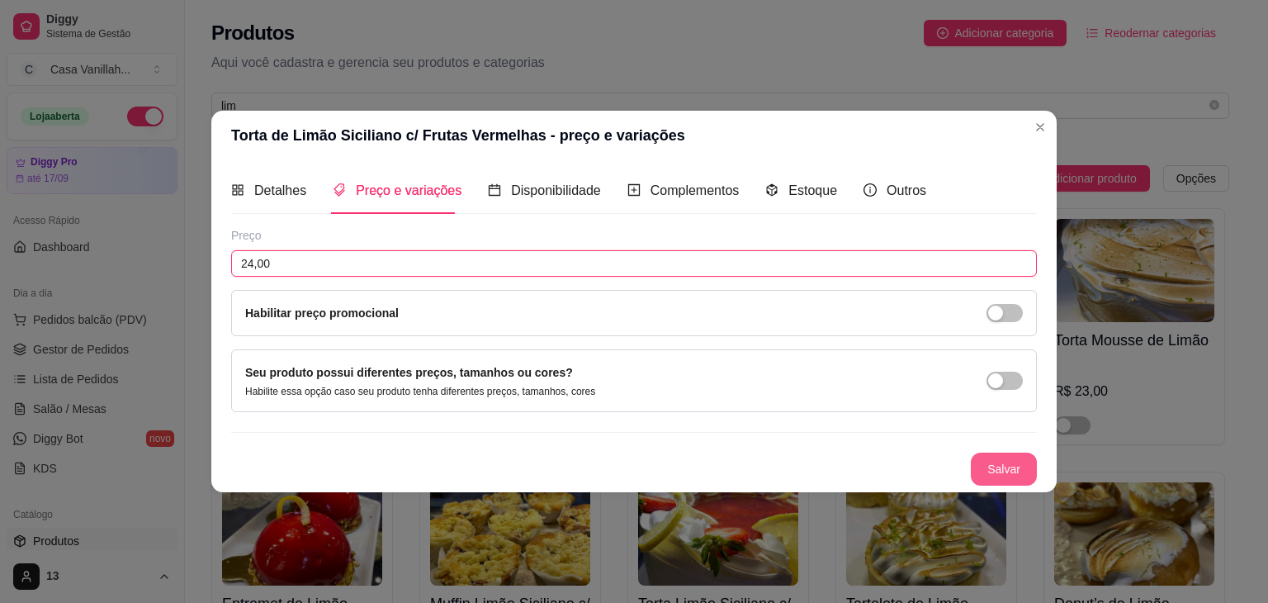
type input "24,00"
click at [994, 465] on button "Salvar" at bounding box center [1004, 468] width 66 height 33
click at [300, 197] on span "Detalhes" at bounding box center [280, 190] width 52 height 14
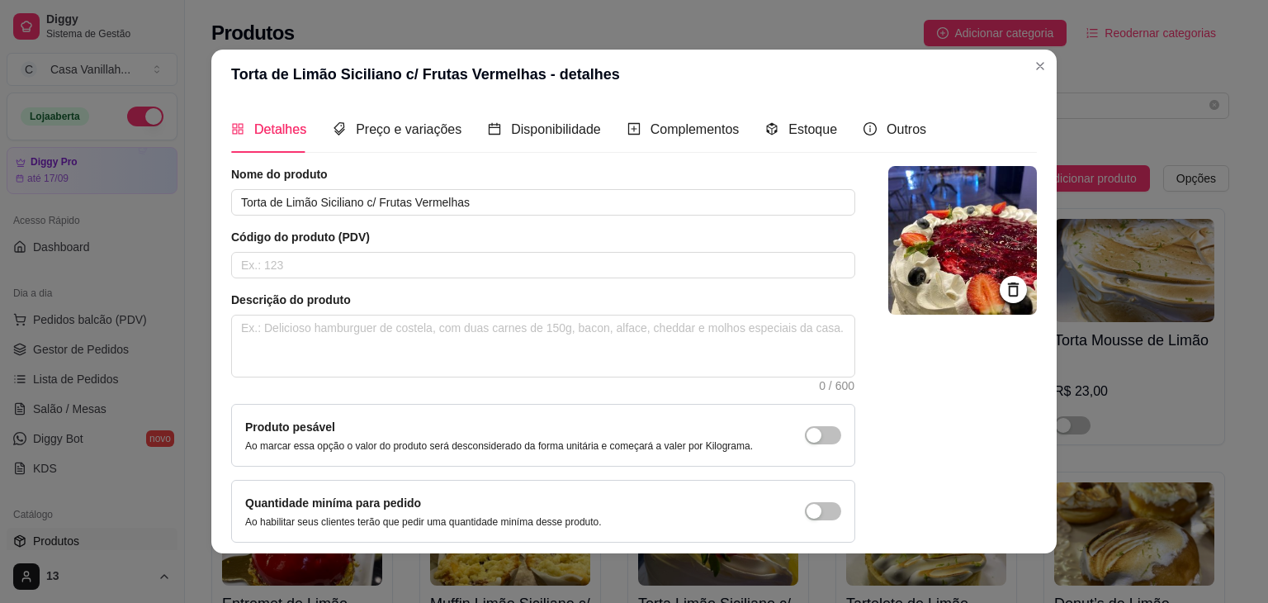
click at [690, 67] on header "Torta de Limão Siciliano c/ Frutas Vermelhas - detalhes" at bounding box center [633, 75] width 845 height 50
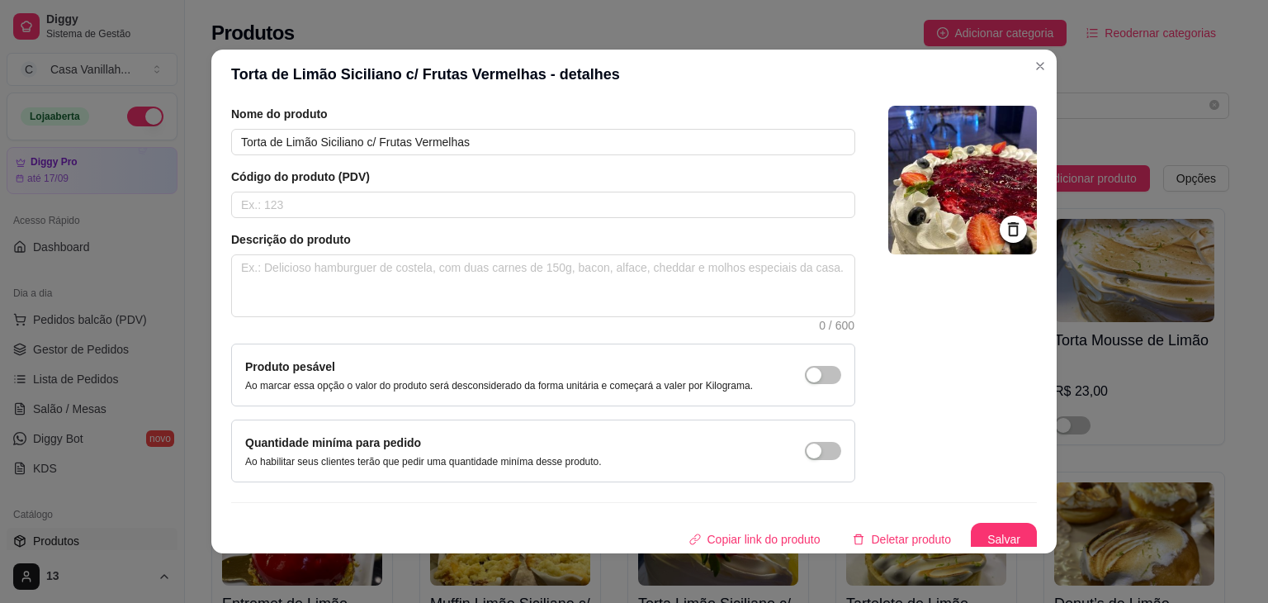
scroll to position [68, 0]
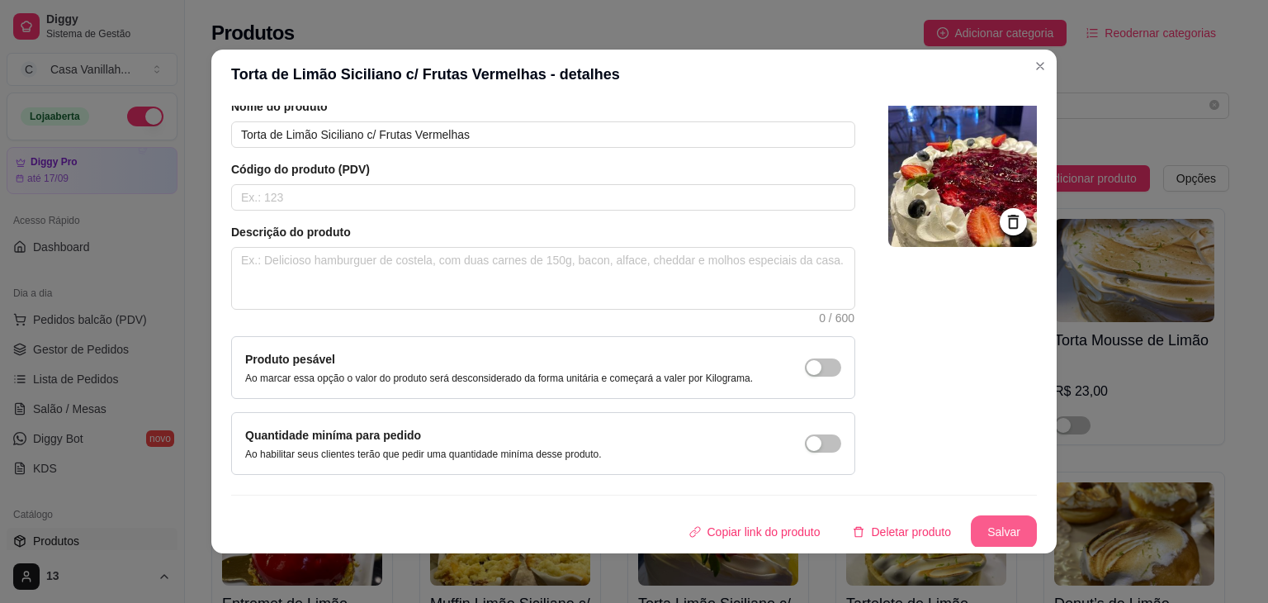
click at [980, 533] on button "Salvar" at bounding box center [1004, 531] width 66 height 33
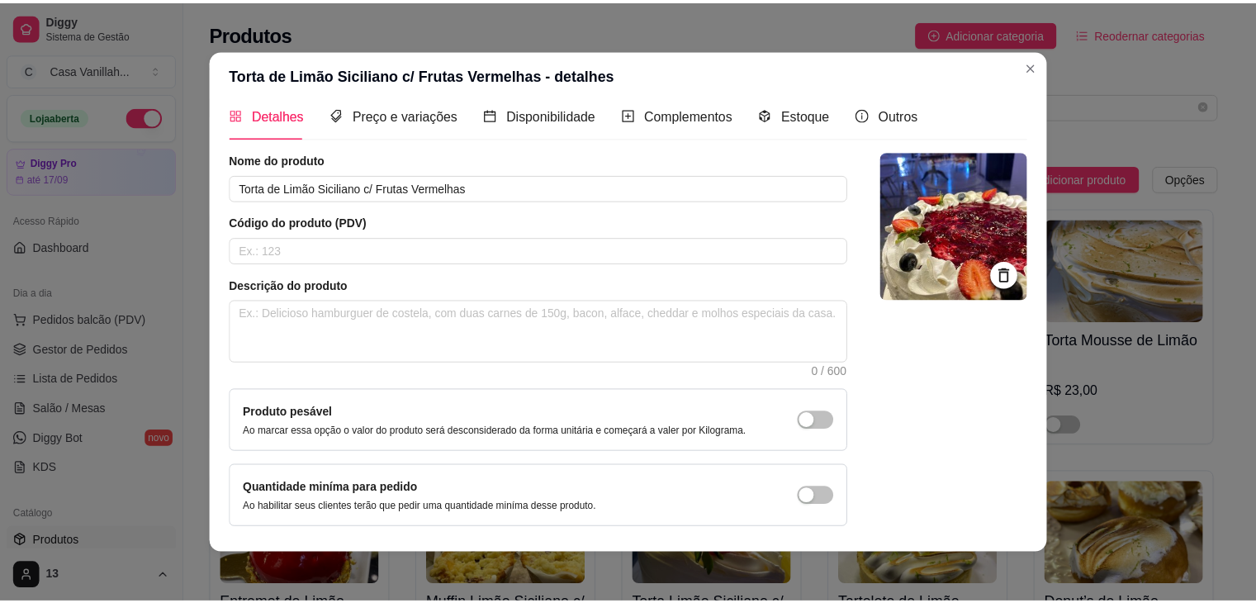
scroll to position [0, 0]
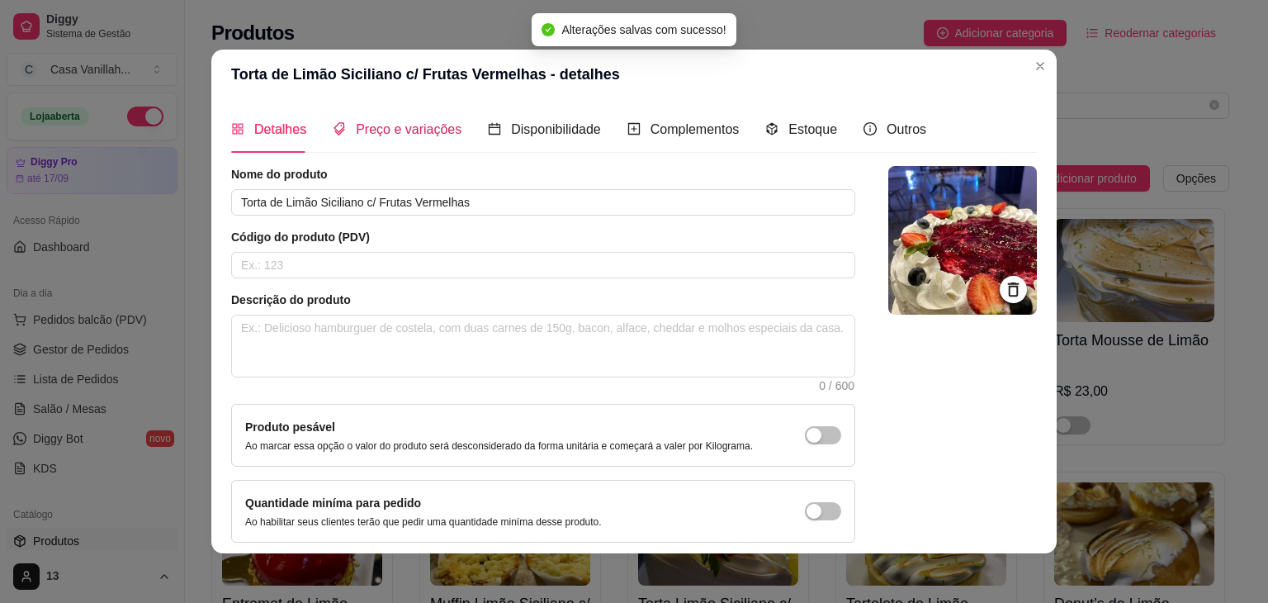
click at [392, 122] on span "Preço e variações" at bounding box center [409, 129] width 106 height 14
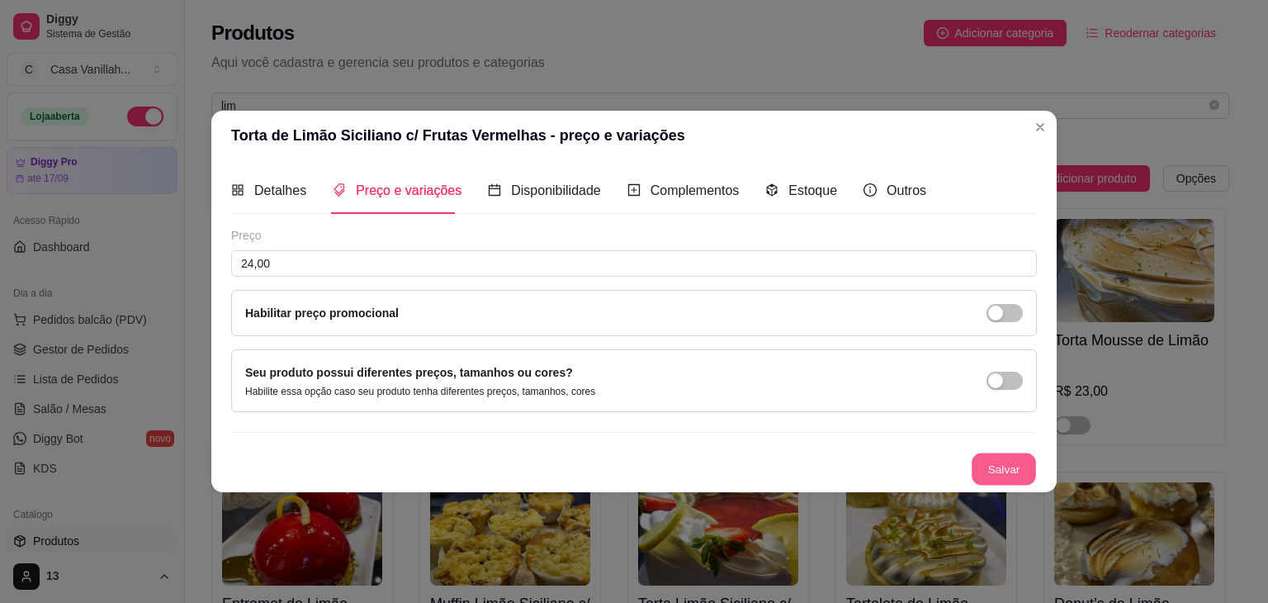
click at [1009, 471] on button "Salvar" at bounding box center [1004, 469] width 64 height 32
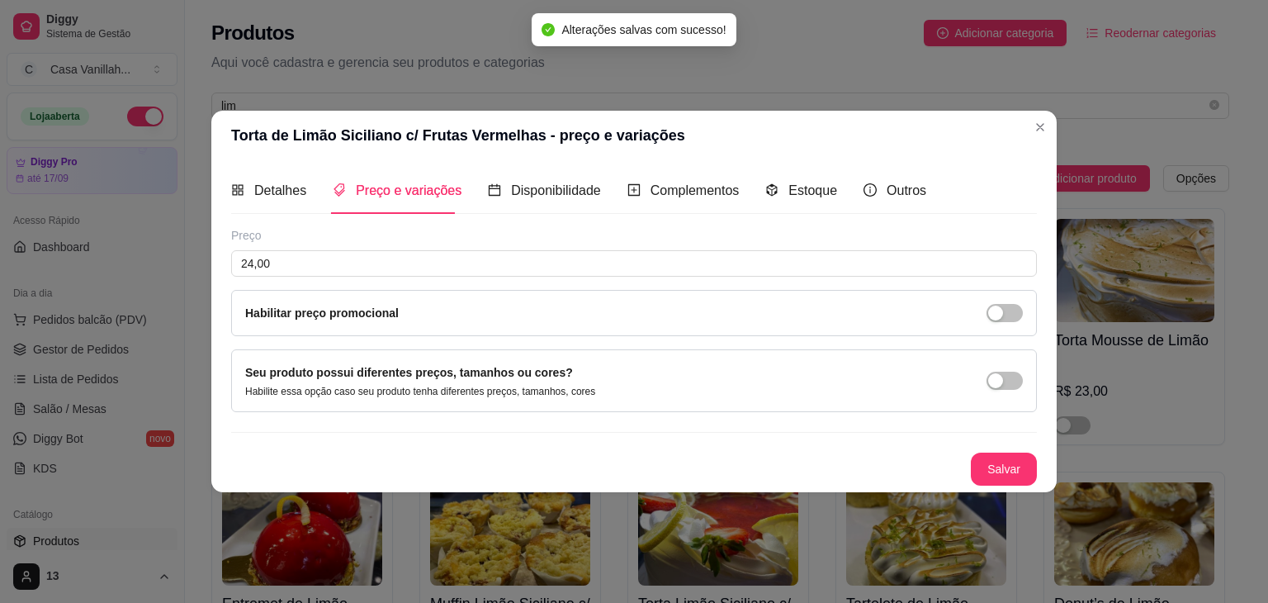
click at [821, 136] on header "Torta de Limão Siciliano c/ Frutas Vermelhas - preço e variações" at bounding box center [633, 136] width 845 height 50
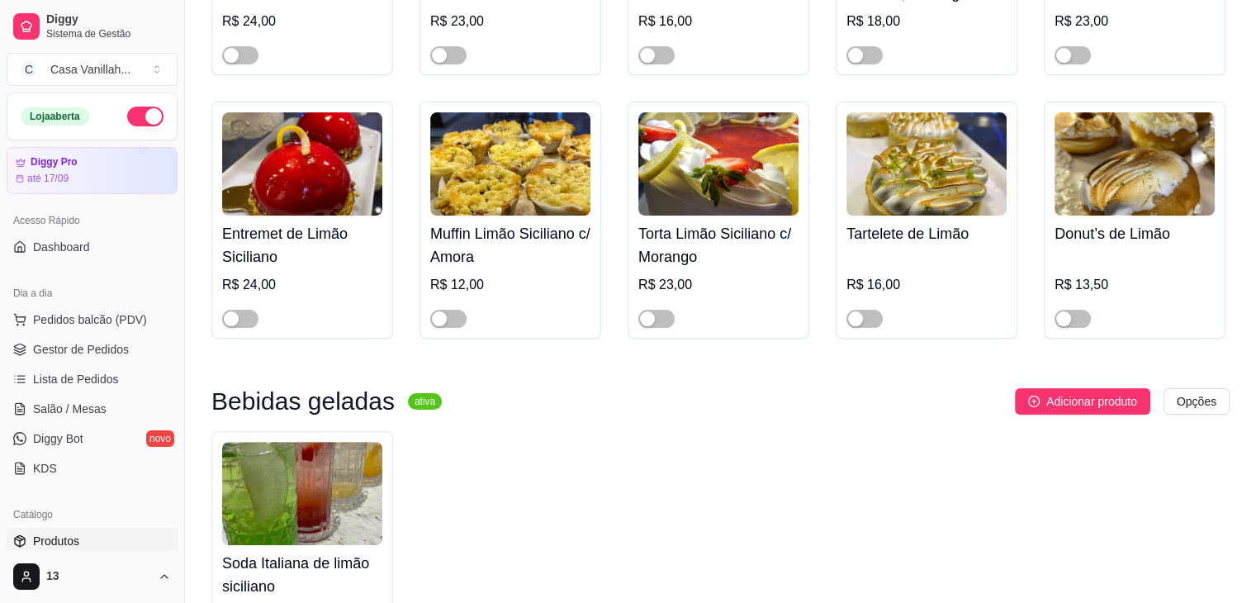
scroll to position [330, 0]
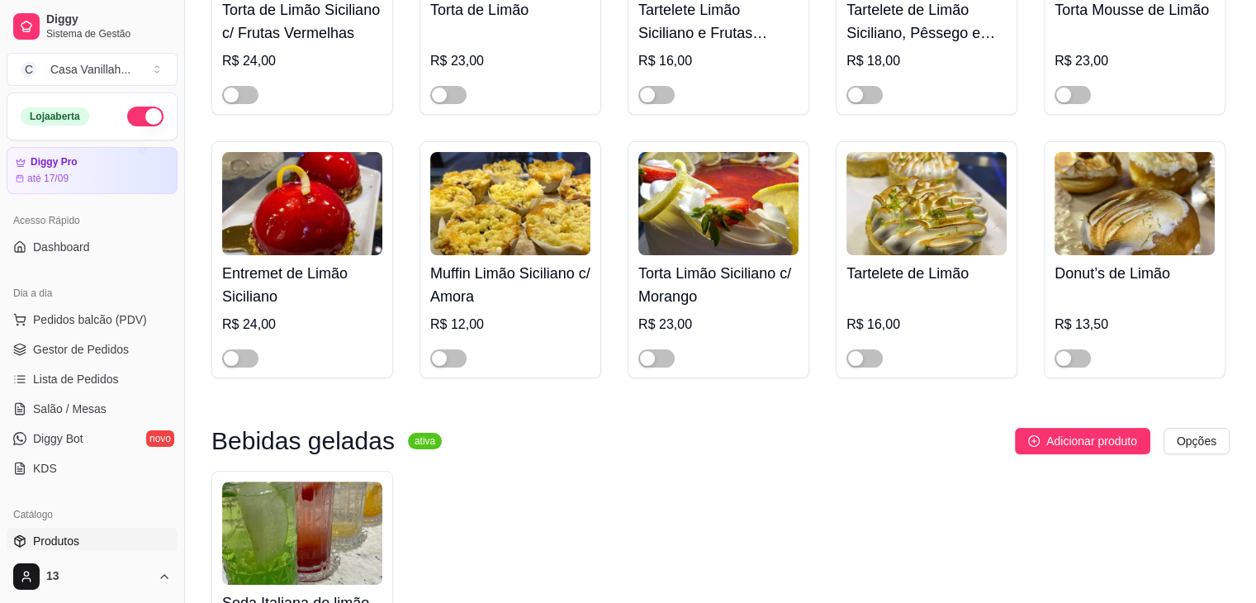
click at [689, 211] on img at bounding box center [718, 203] width 160 height 103
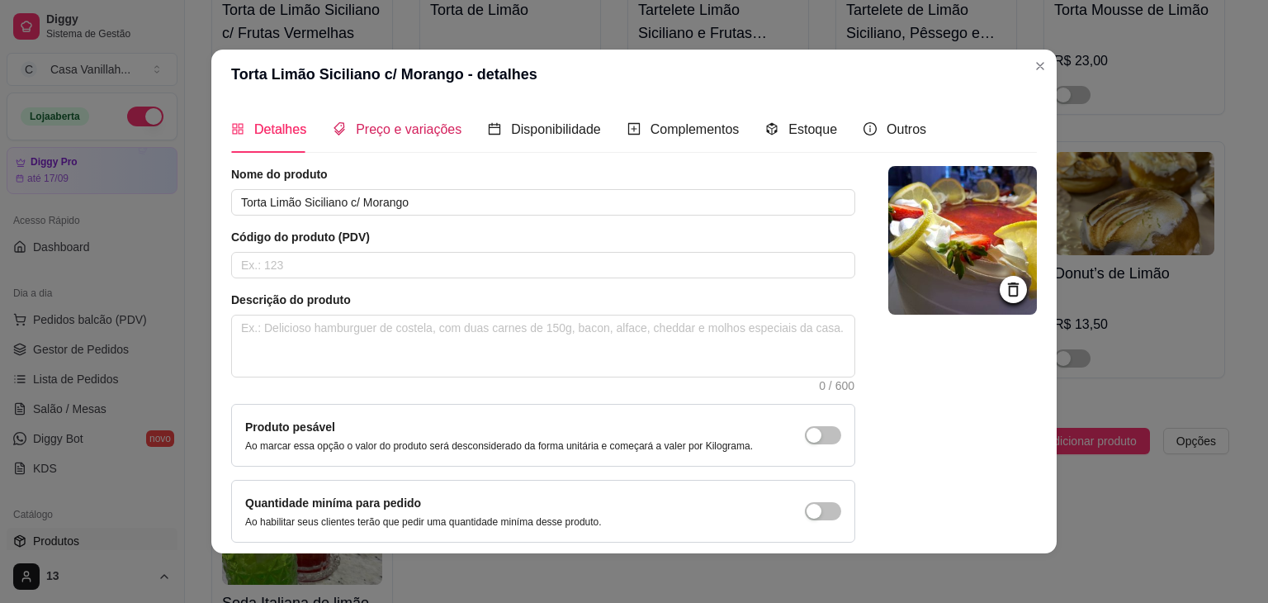
click at [395, 130] on span "Preço e variações" at bounding box center [409, 129] width 106 height 14
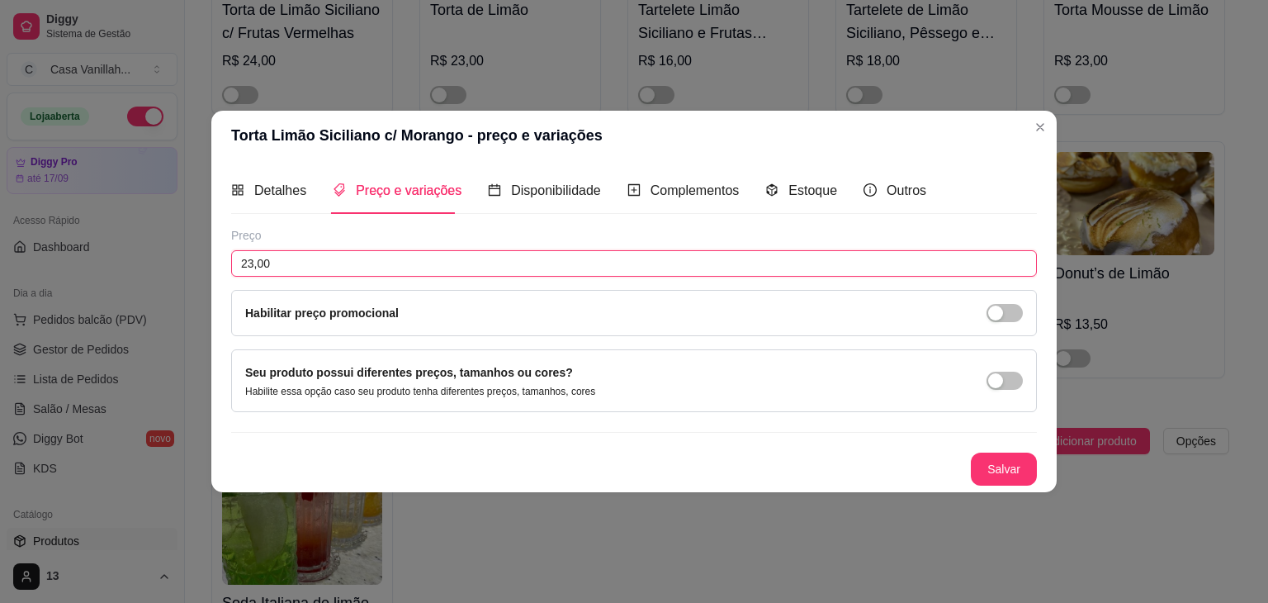
click at [294, 256] on input "23,00" at bounding box center [634, 263] width 806 height 26
type input "24,00"
click at [992, 460] on button "Salvar" at bounding box center [1004, 469] width 64 height 32
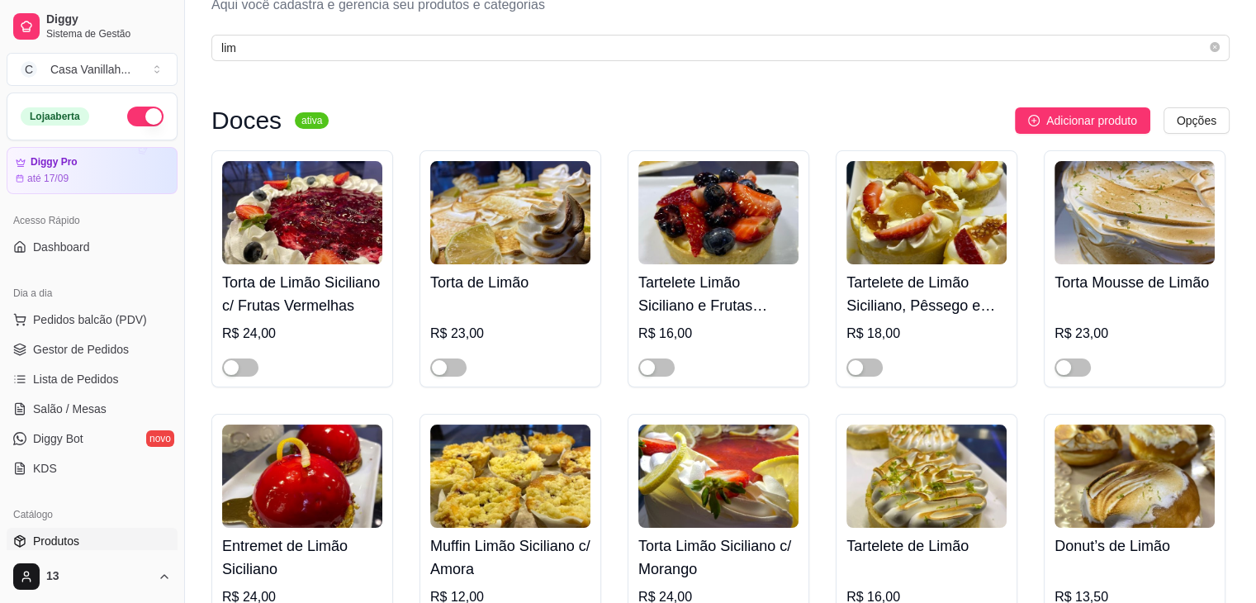
scroll to position [0, 0]
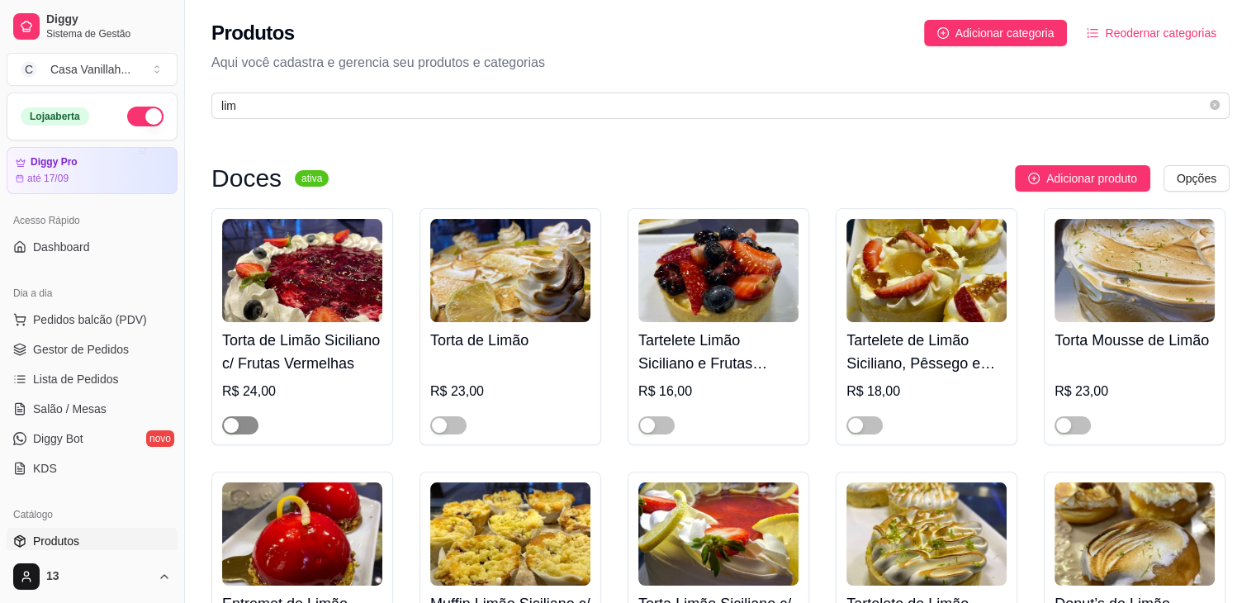
click at [233, 423] on div "button" at bounding box center [231, 425] width 15 height 15
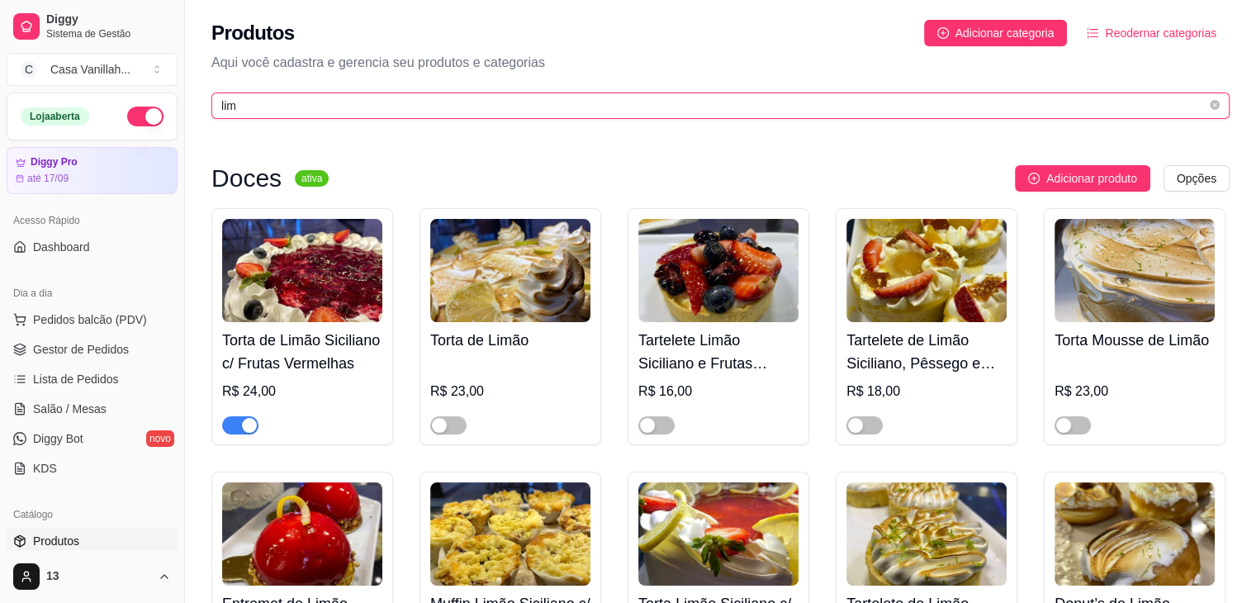
click at [434, 113] on input "lim" at bounding box center [713, 106] width 985 height 18
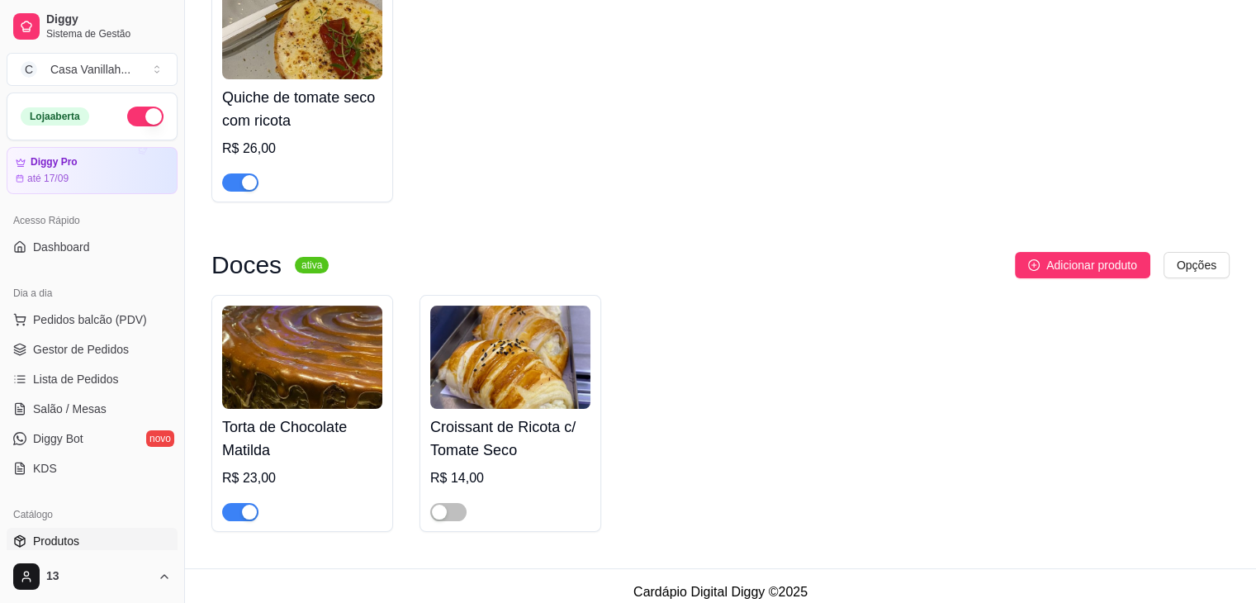
scroll to position [257, 0]
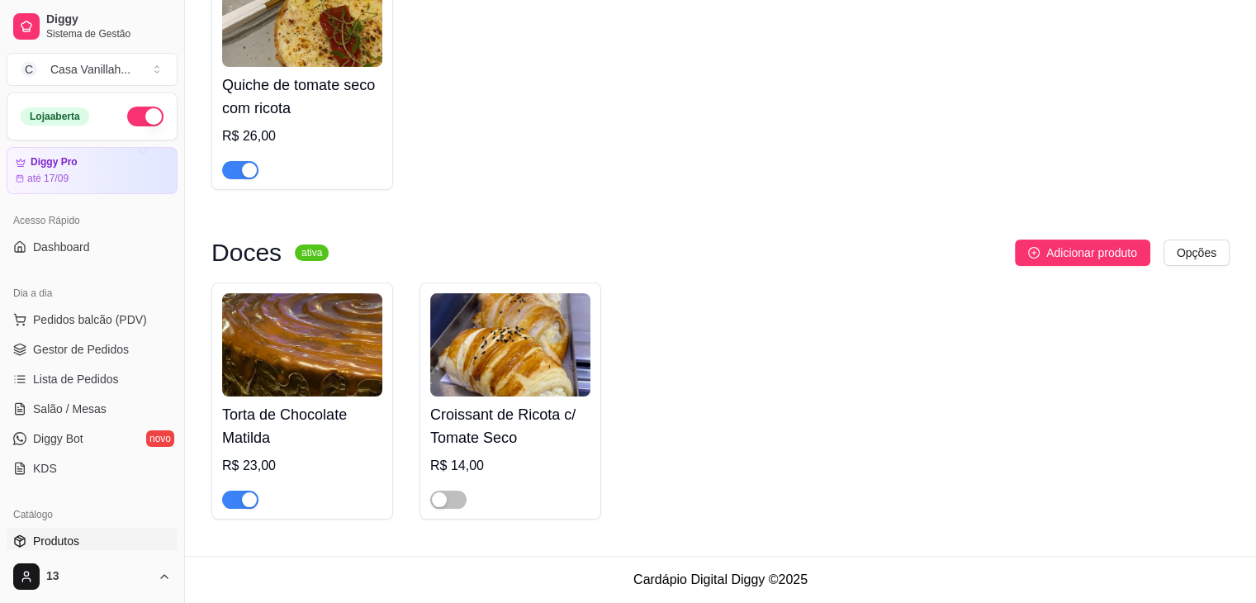
type input "mat"
click at [240, 367] on img at bounding box center [302, 344] width 160 height 103
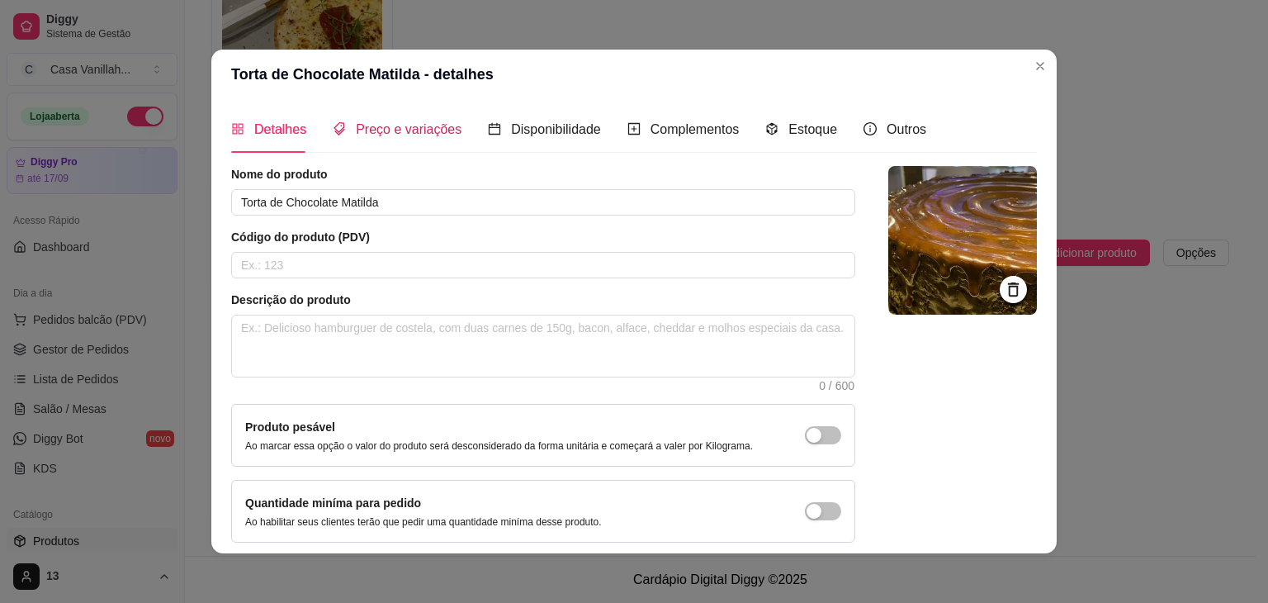
click at [361, 133] on span "Preço e variações" at bounding box center [409, 129] width 106 height 14
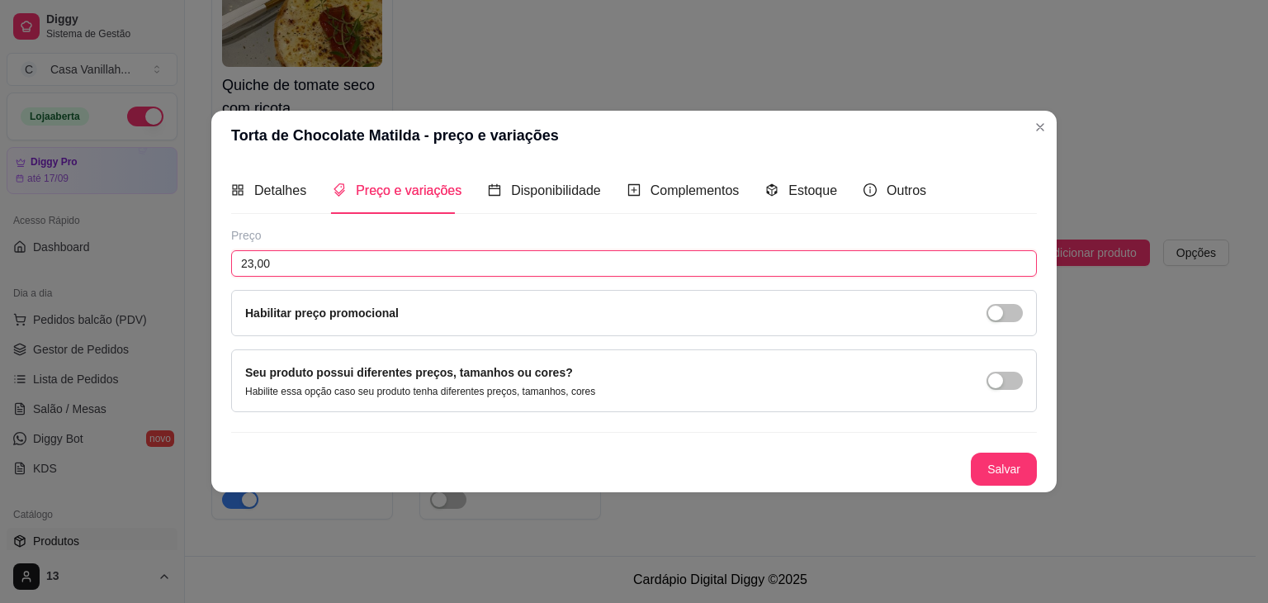
click at [294, 263] on input "23,00" at bounding box center [634, 263] width 806 height 26
type input "24,00"
click at [1004, 464] on button "Salvar" at bounding box center [1004, 468] width 66 height 33
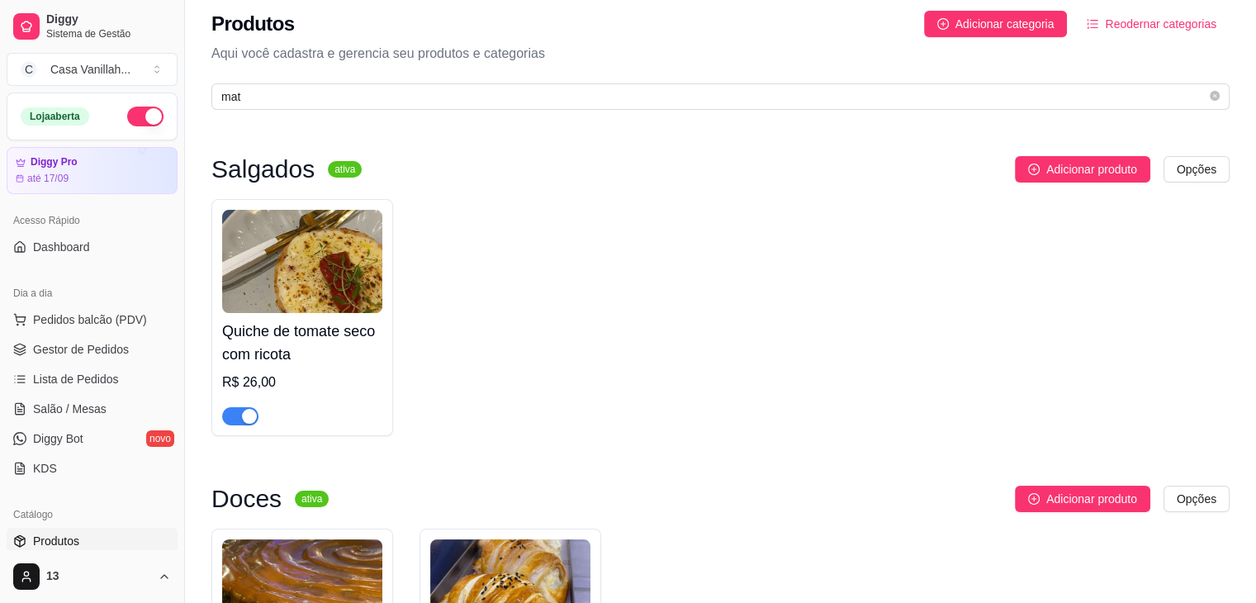
scroll to position [0, 0]
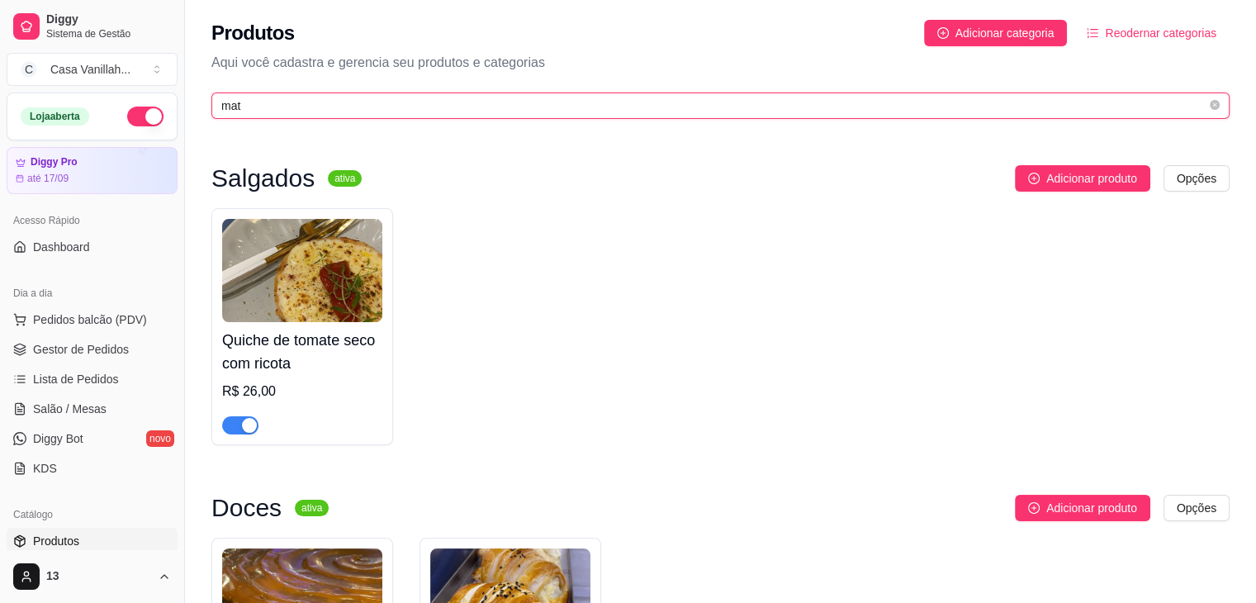
click at [317, 110] on input "mat" at bounding box center [713, 106] width 985 height 18
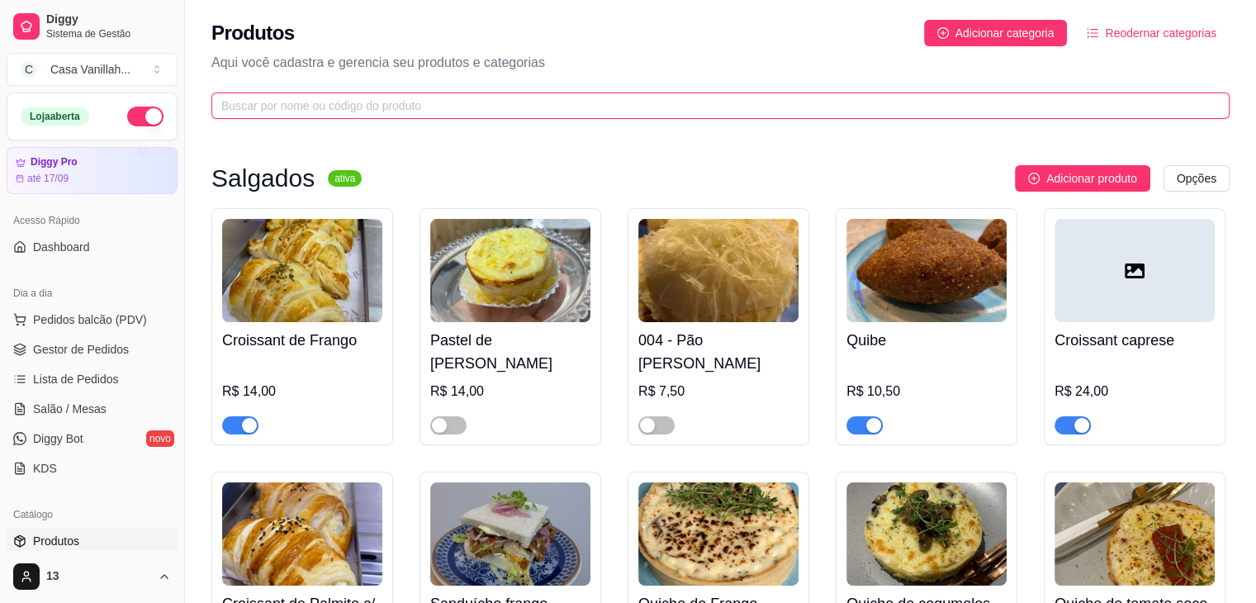
click at [634, 111] on input "text" at bounding box center [713, 106] width 985 height 18
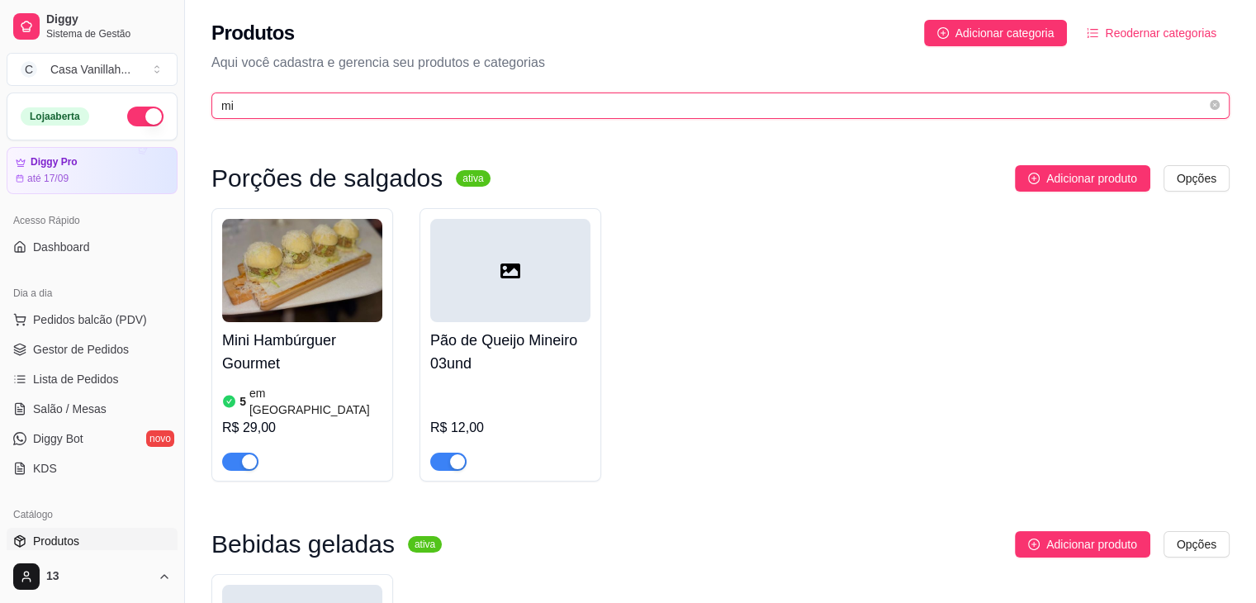
type input "m"
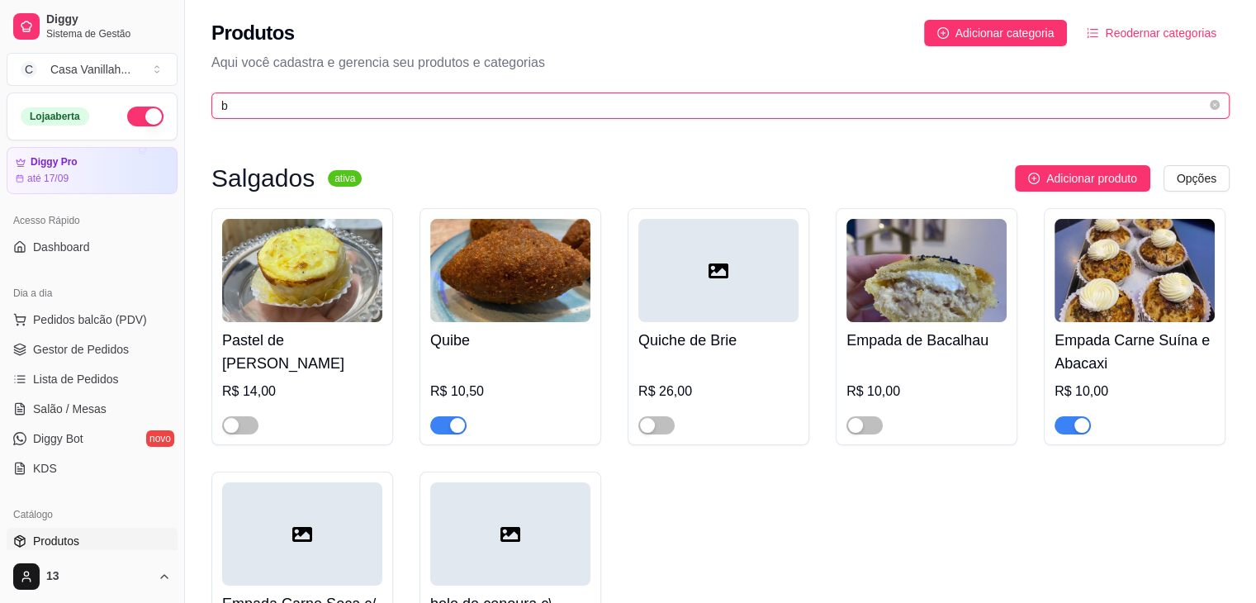
type input "bú"
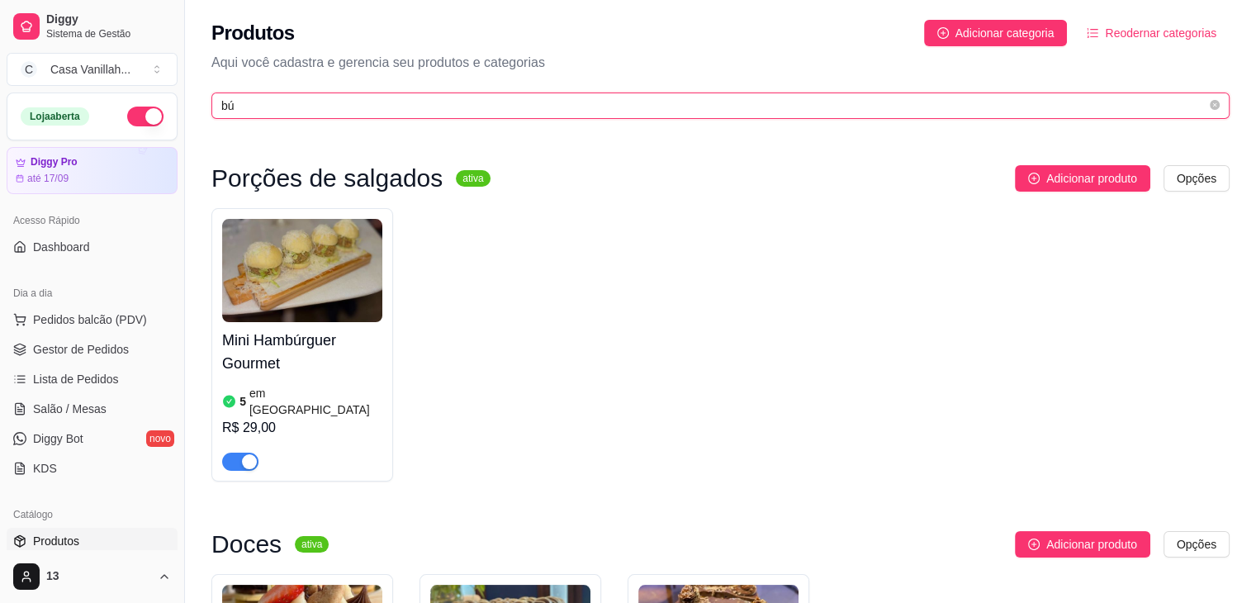
click at [367, 109] on input "bú" at bounding box center [713, 106] width 985 height 18
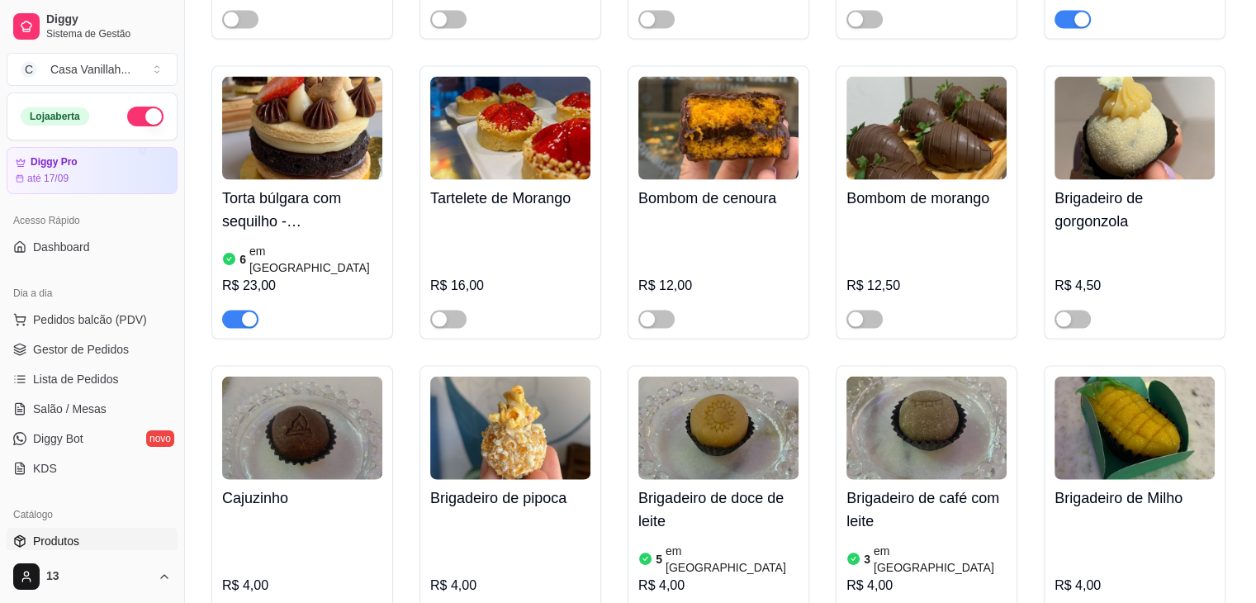
scroll to position [3715, 0]
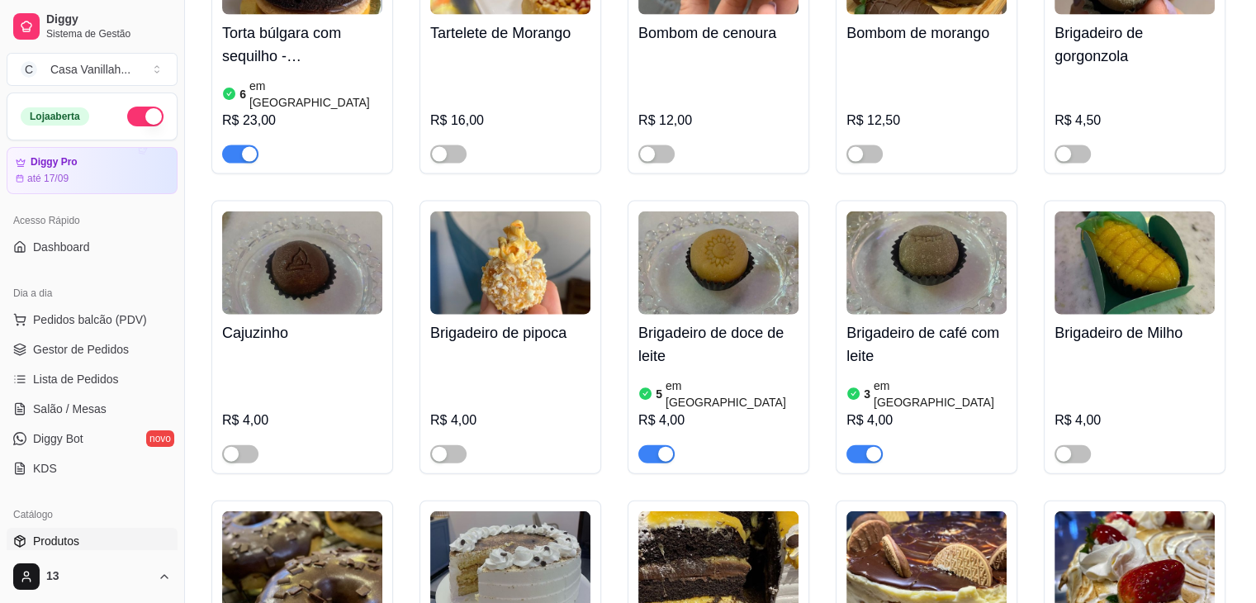
click at [661, 447] on div "button" at bounding box center [665, 454] width 15 height 15
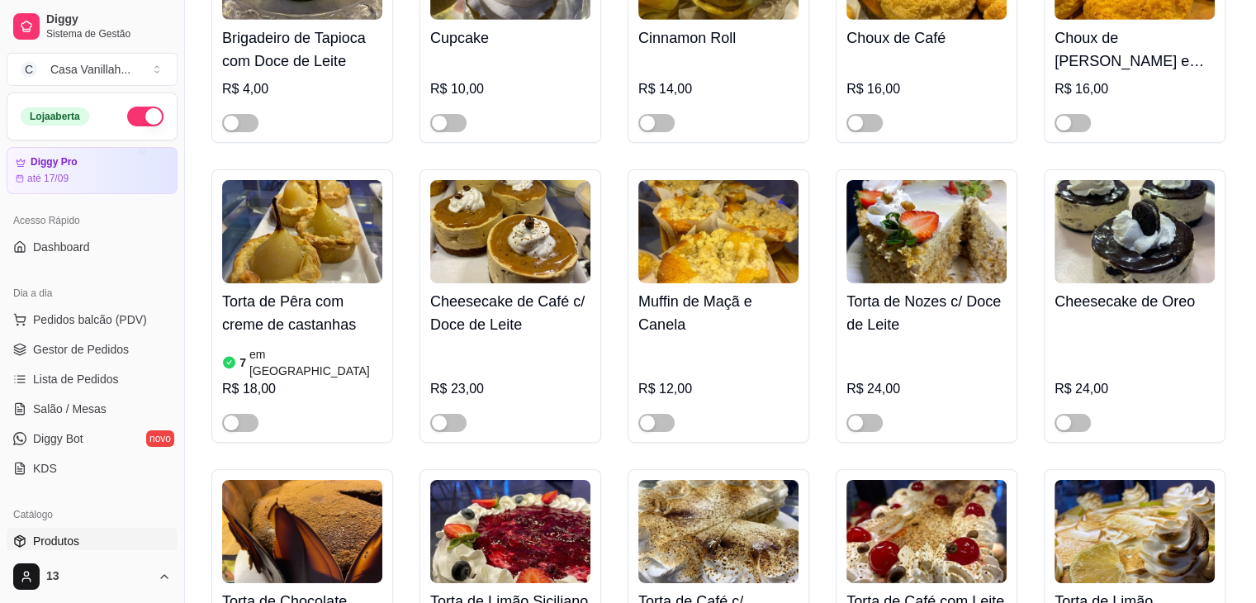
scroll to position [5696, 0]
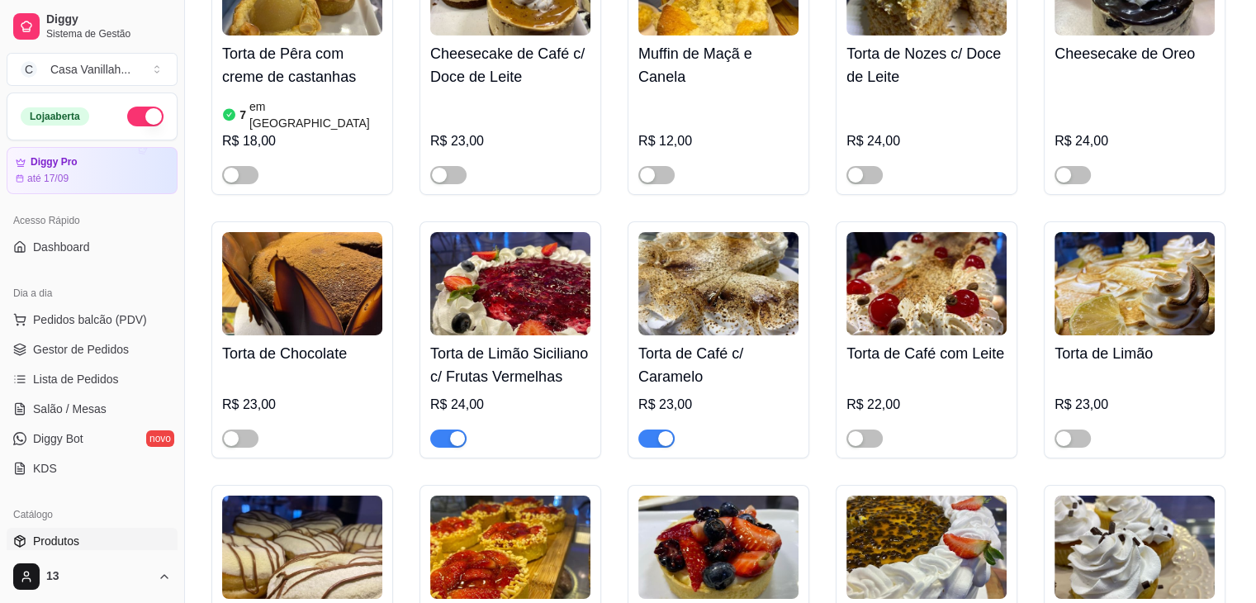
click at [710, 232] on img at bounding box center [718, 283] width 160 height 103
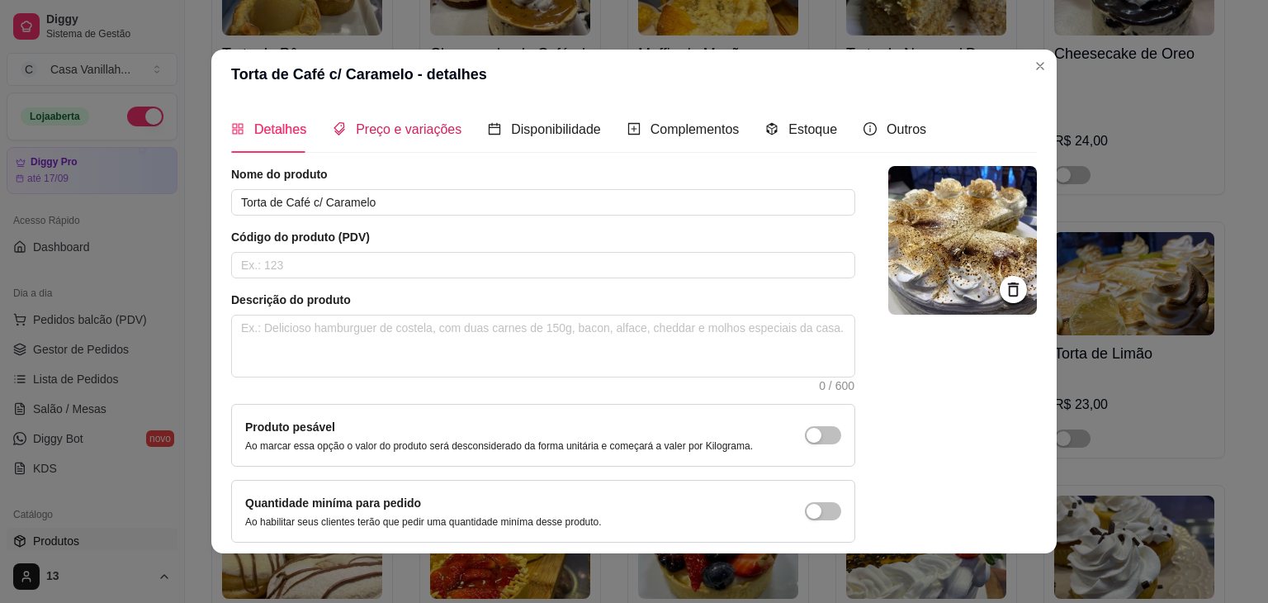
drag, startPoint x: 366, startPoint y: 122, endPoint x: 353, endPoint y: 144, distance: 25.5
click at [366, 125] on span "Preço e variações" at bounding box center [409, 129] width 106 height 14
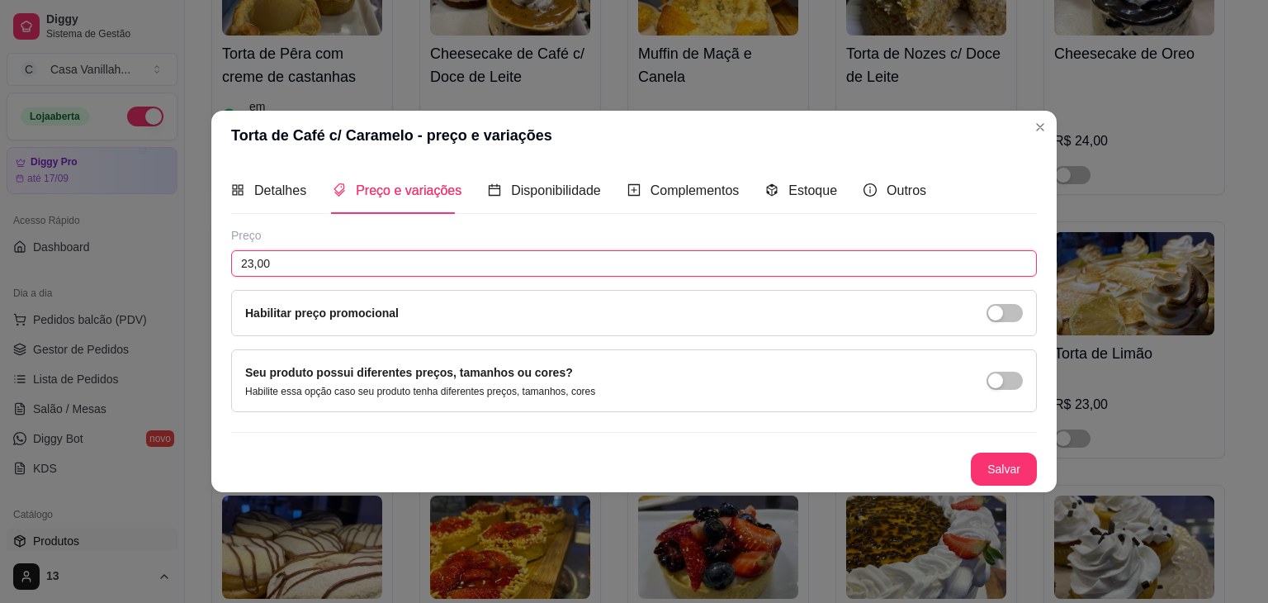
click at [253, 266] on input "23,00" at bounding box center [634, 263] width 806 height 26
type input "24,00"
click at [1029, 456] on button "Salvar" at bounding box center [1004, 468] width 66 height 33
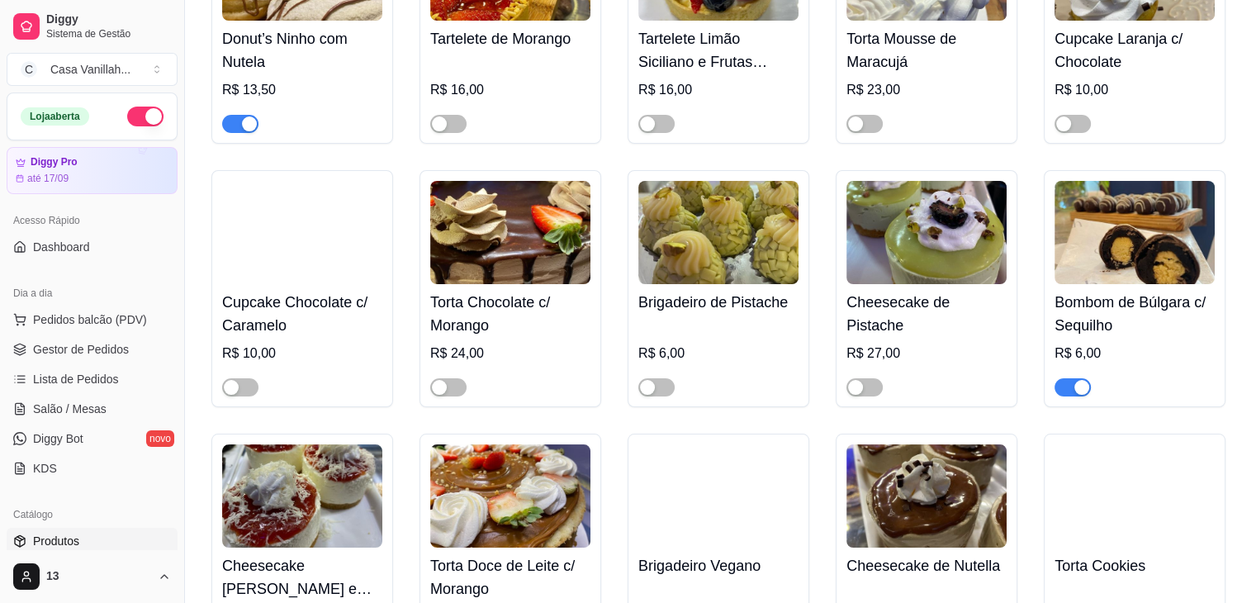
scroll to position [6026, 0]
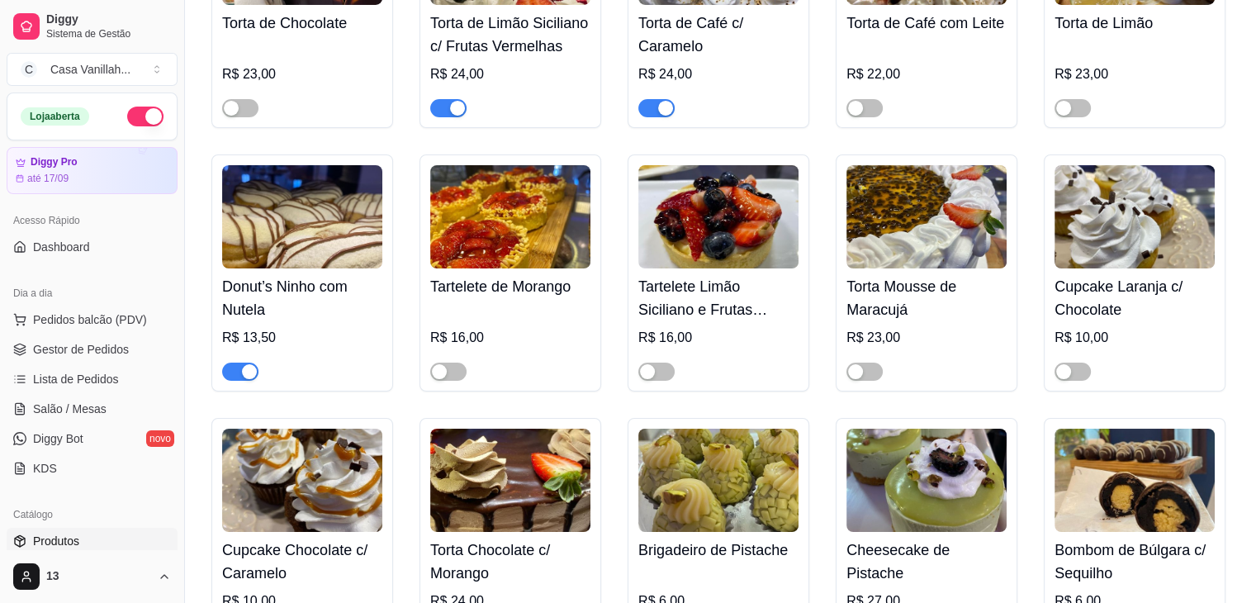
click at [244, 364] on div "button" at bounding box center [249, 371] width 15 height 15
